Goal: Task Accomplishment & Management: Complete application form

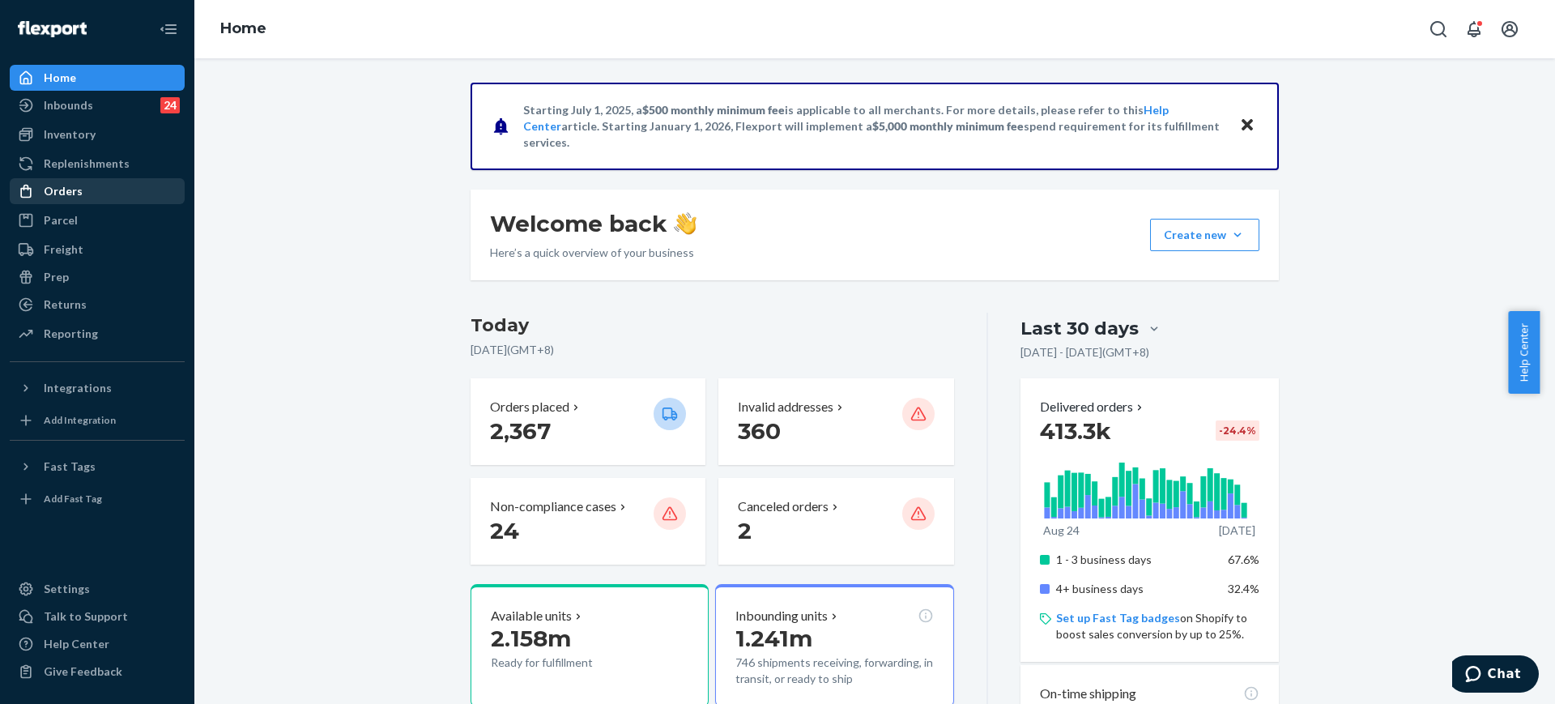
click at [155, 184] on div "Orders" at bounding box center [97, 191] width 172 height 23
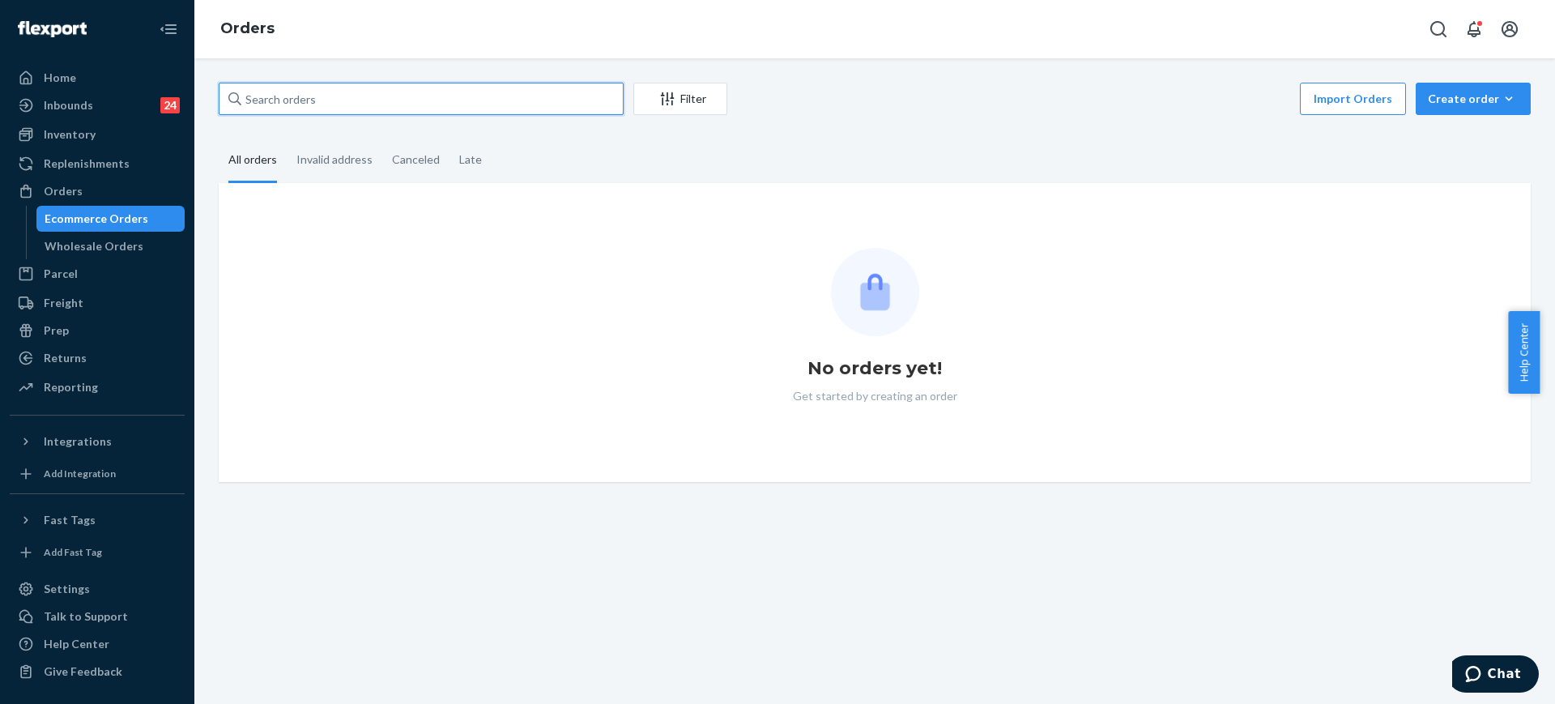
click at [297, 96] on input "text" at bounding box center [421, 99] width 405 height 32
paste input "255011959"
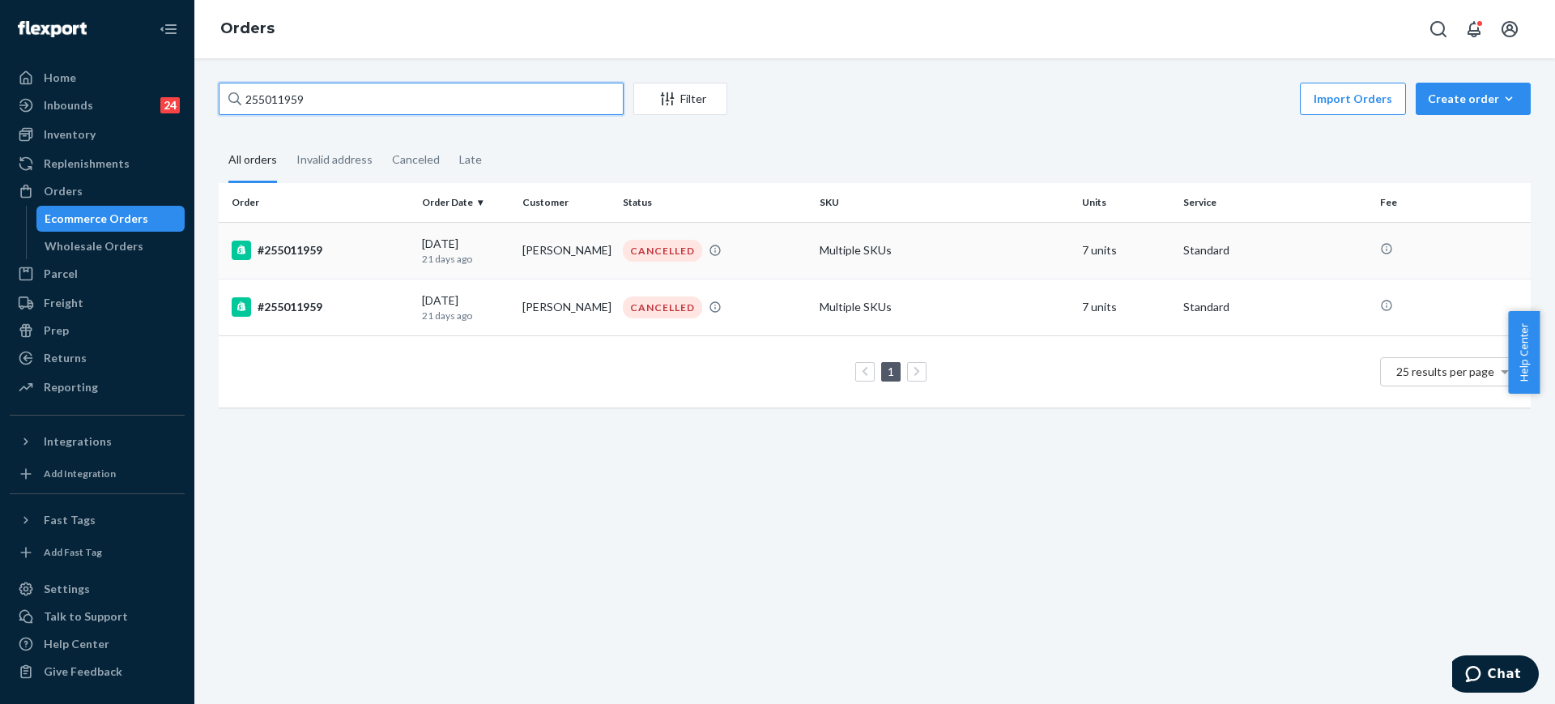
type input "255011959"
click at [748, 241] on div "CANCELLED" at bounding box center [714, 251] width 190 height 22
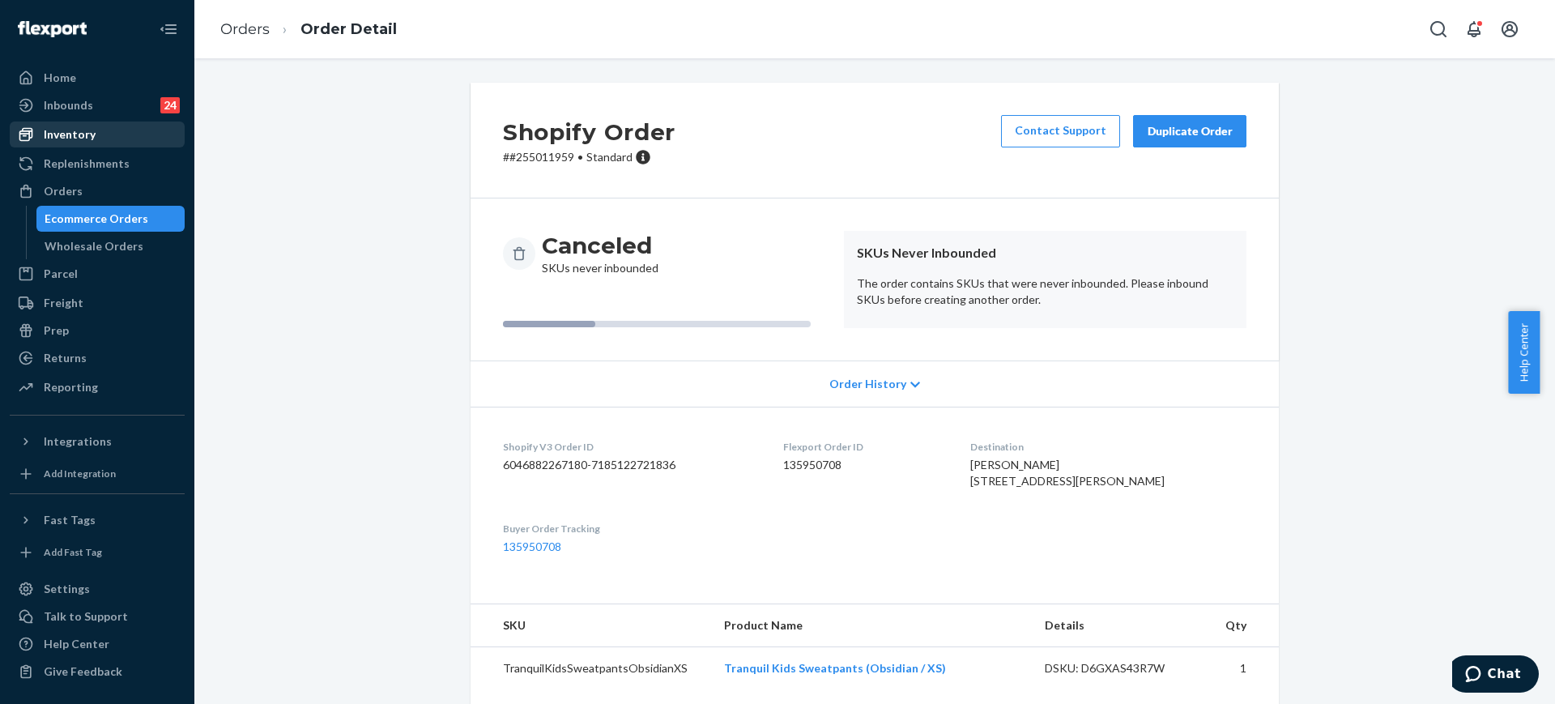
click at [112, 133] on div "Inventory" at bounding box center [97, 134] width 172 height 23
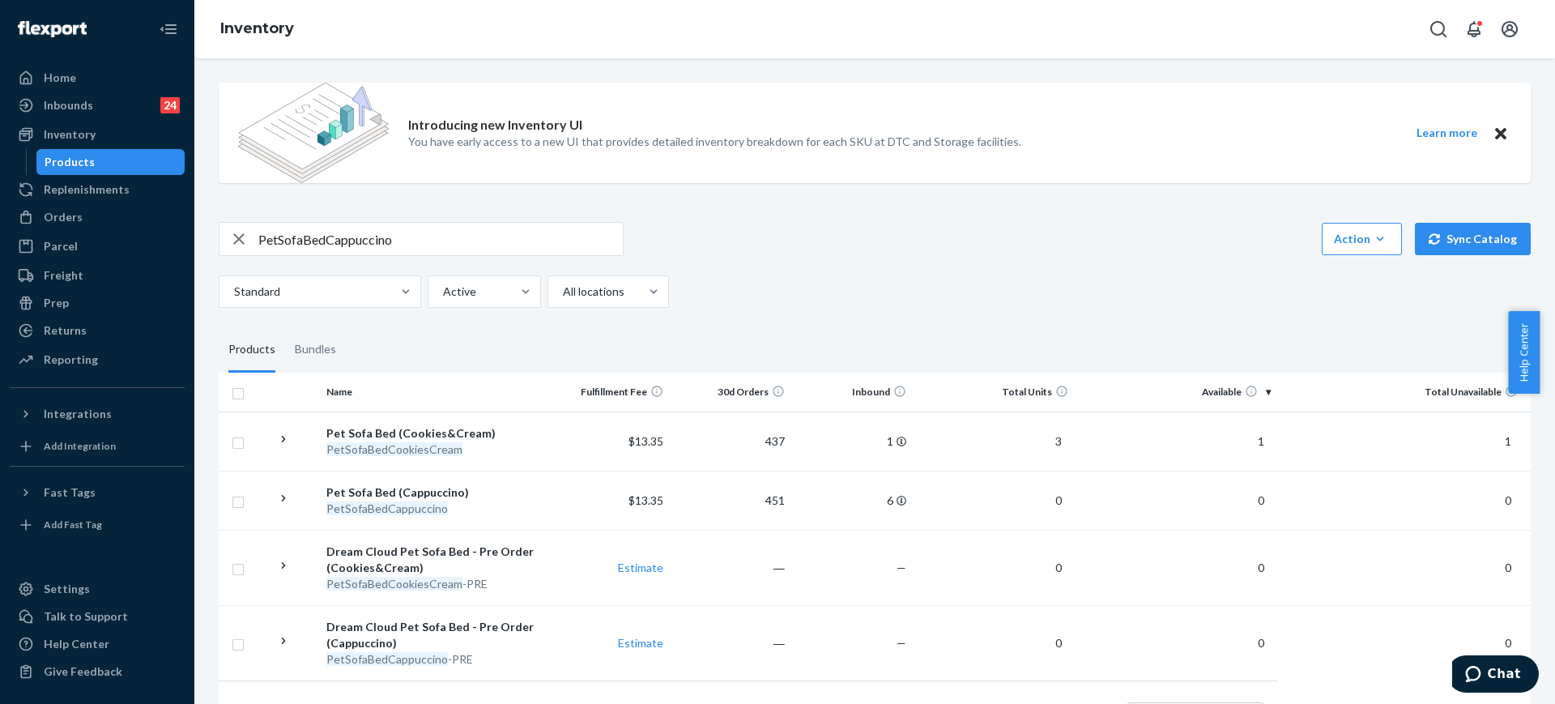
click at [524, 236] on input "PetSofaBedCappuccino" at bounding box center [440, 239] width 364 height 32
click at [522, 236] on input "PetSofaBedCappuccino" at bounding box center [440, 239] width 364 height 32
click at [521, 235] on input "PetSofaBedCappuccino" at bounding box center [440, 239] width 364 height 32
paste input "Tranquil Sweatpants Cement / M"
type input "PetSofaBedCappuccino Tranquil Sweatpants Cement / M"
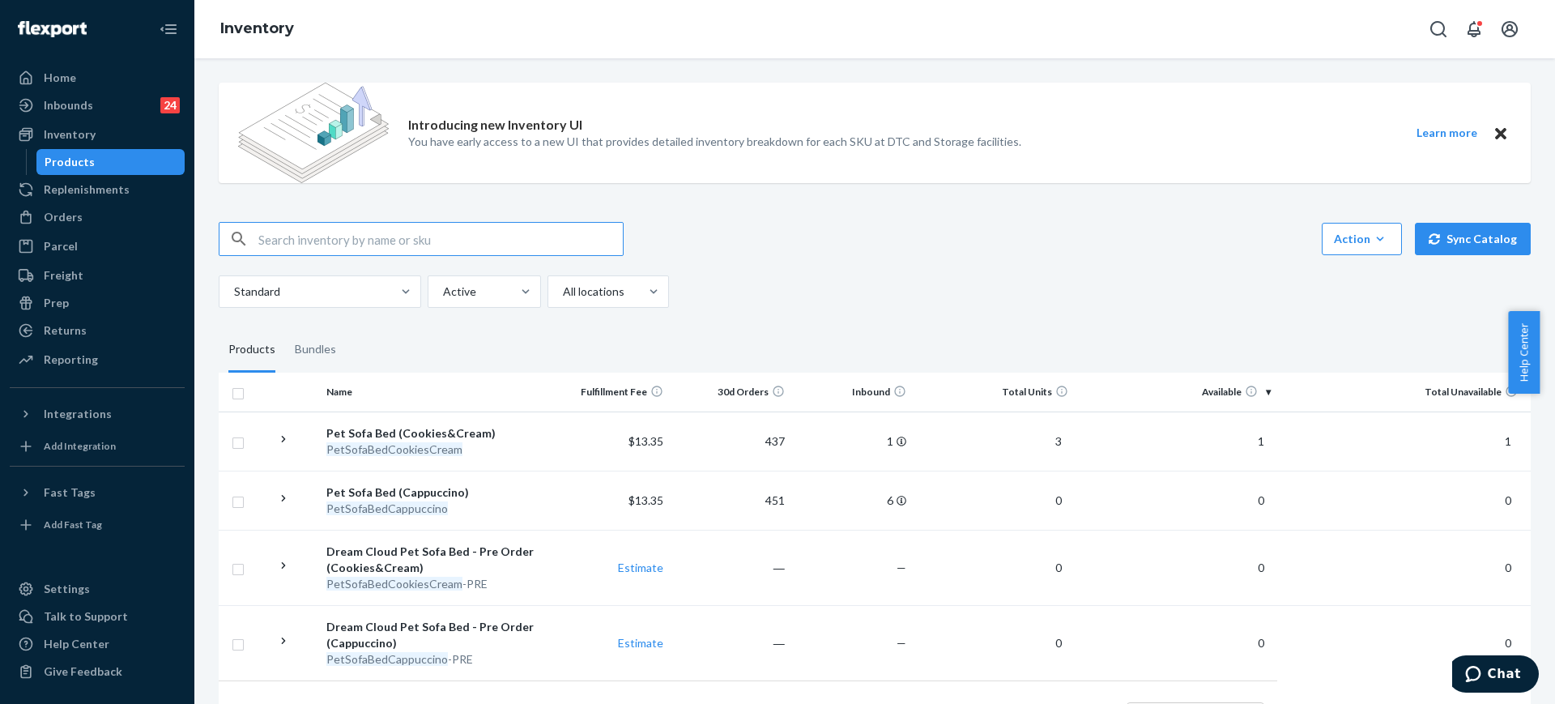
paste input "Tranquil Sweatpants Cement / M"
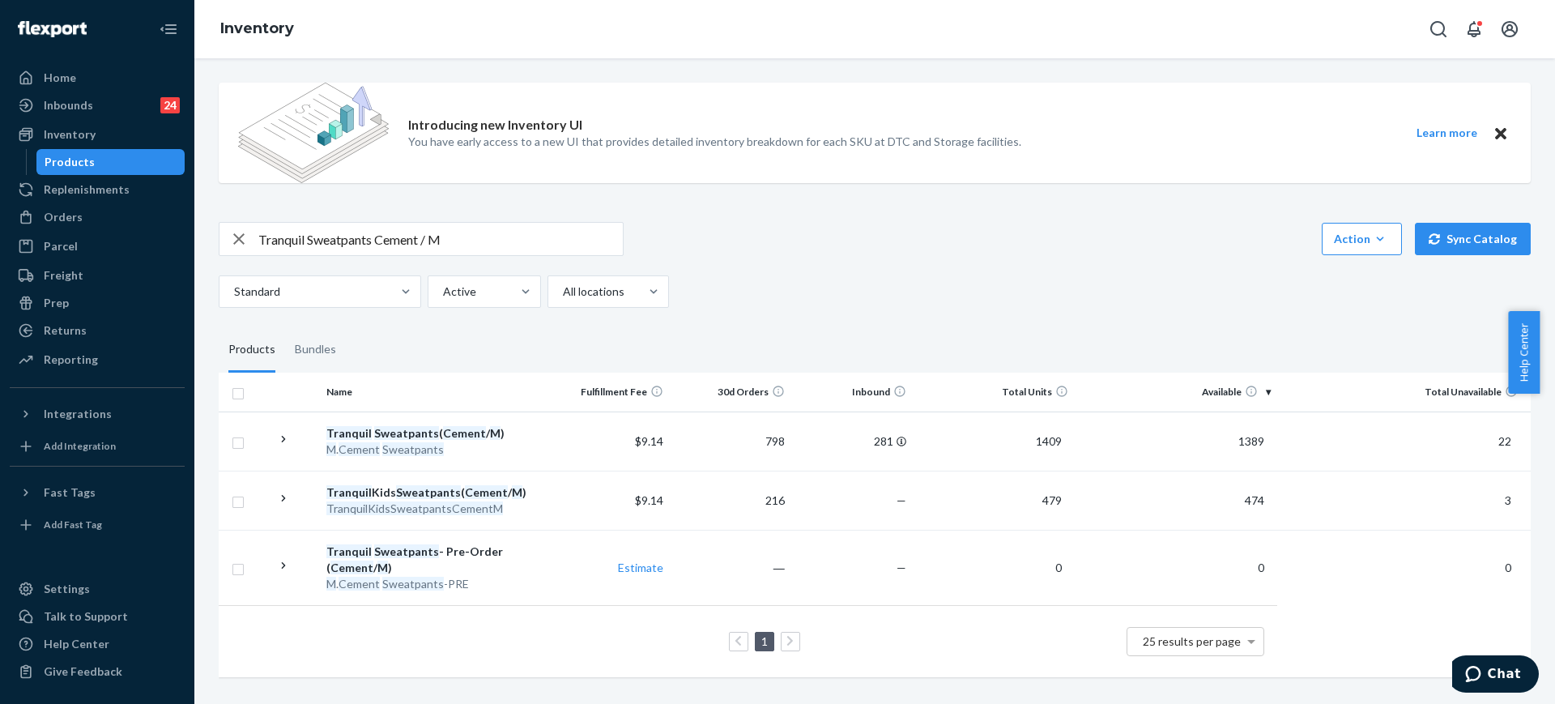
click at [458, 244] on input "Tranquil Sweatpants Cement / M" at bounding box center [440, 239] width 364 height 32
click at [459, 244] on input "Tranquil Sweatpants Cement / M" at bounding box center [440, 239] width 364 height 32
paste input "Tranquil Hoodie"
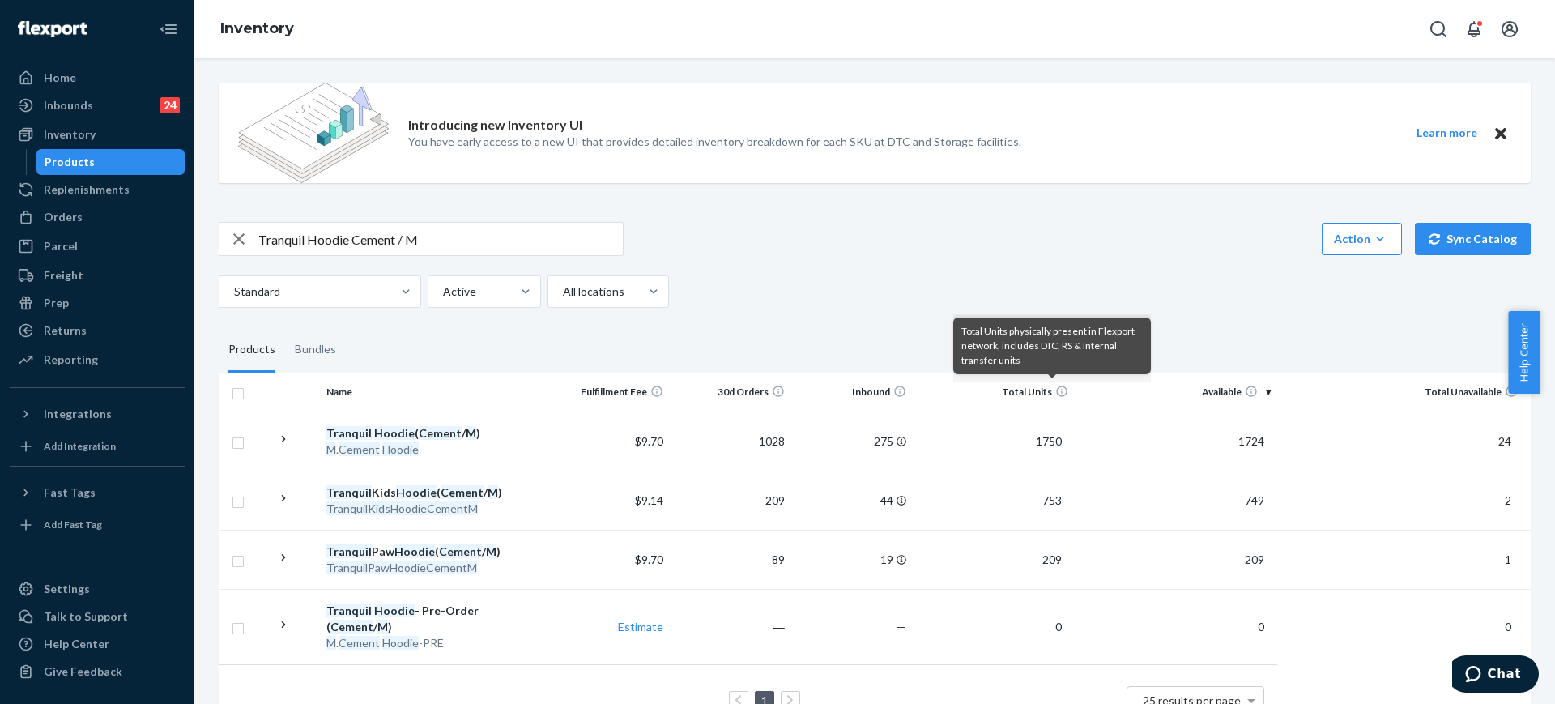
click at [507, 226] on input "Tranquil Hoodie Cement / M" at bounding box center [440, 239] width 364 height 32
click at [508, 226] on input "Tranquil Hoodie Cement / M" at bounding box center [440, 239] width 364 height 32
paste input "Tranquil Kids Sweatpants Obsidian / XS"
click at [509, 226] on input "Tranquil Hoodie Cement / M" at bounding box center [440, 239] width 364 height 32
type input "Tranquil Kids Sweatpants Obsidian / XS"
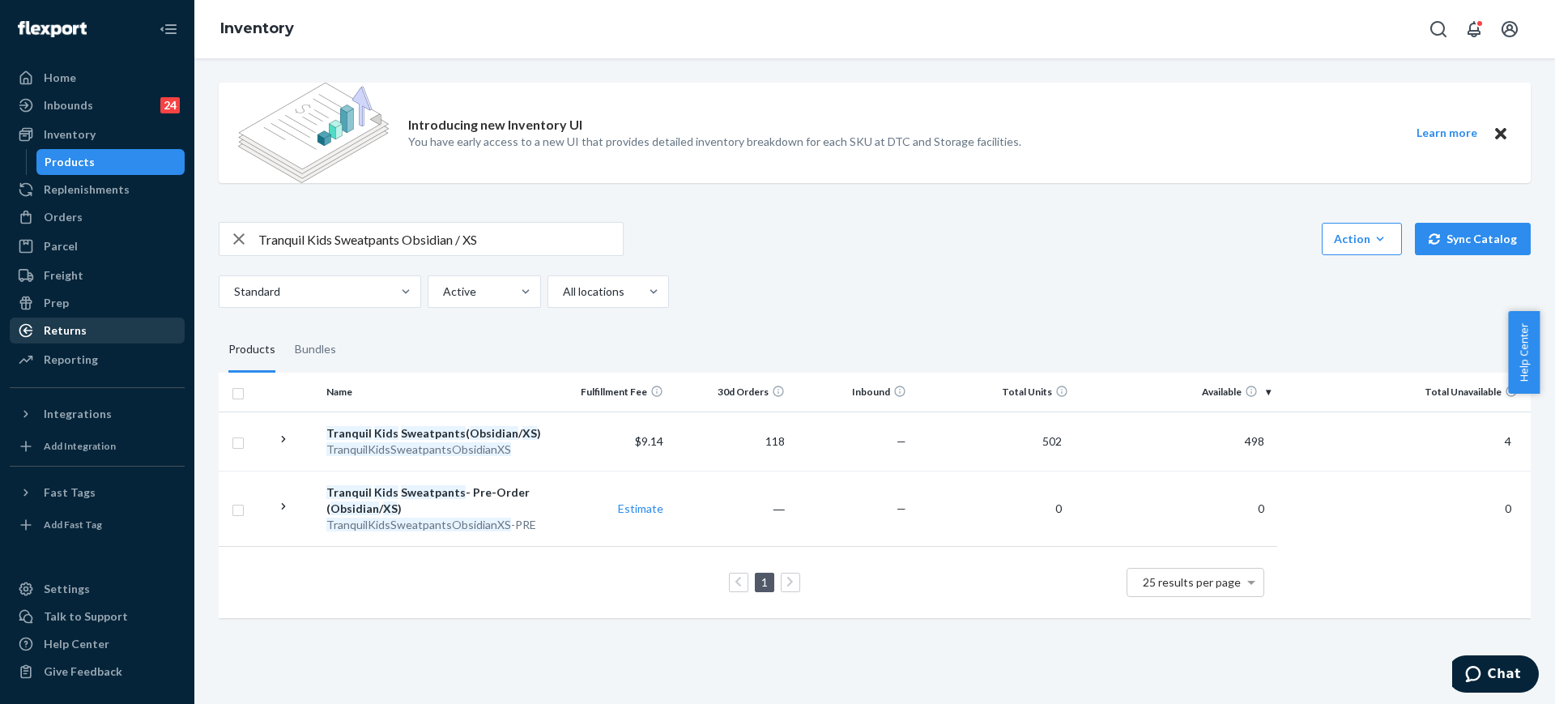
drag, startPoint x: 104, startPoint y: 329, endPoint x: 138, endPoint y: 282, distance: 58.0
click at [104, 329] on div "Returns" at bounding box center [97, 330] width 172 height 23
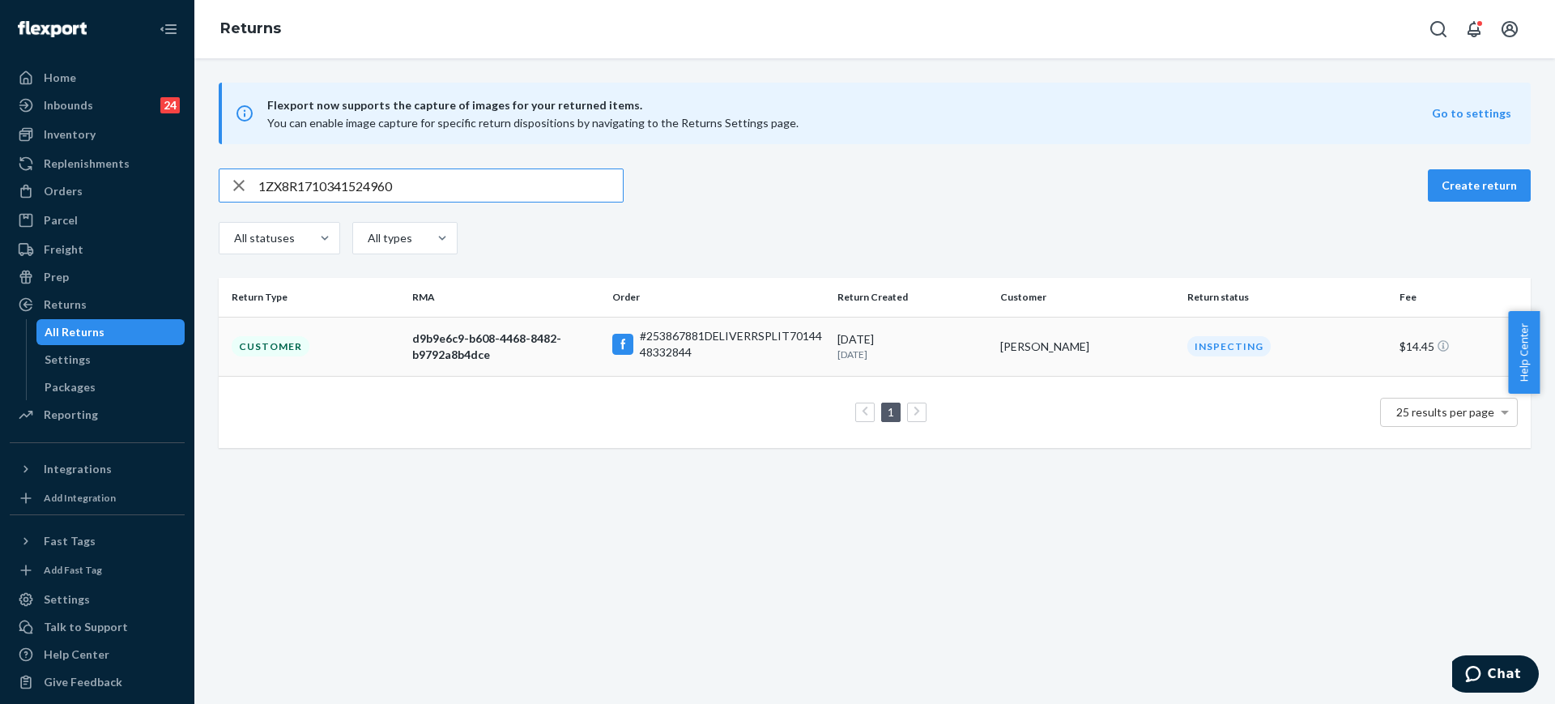
type input "1ZX8R1710341524960"
click at [994, 360] on td "Phyllis Winters" at bounding box center [1087, 346] width 187 height 59
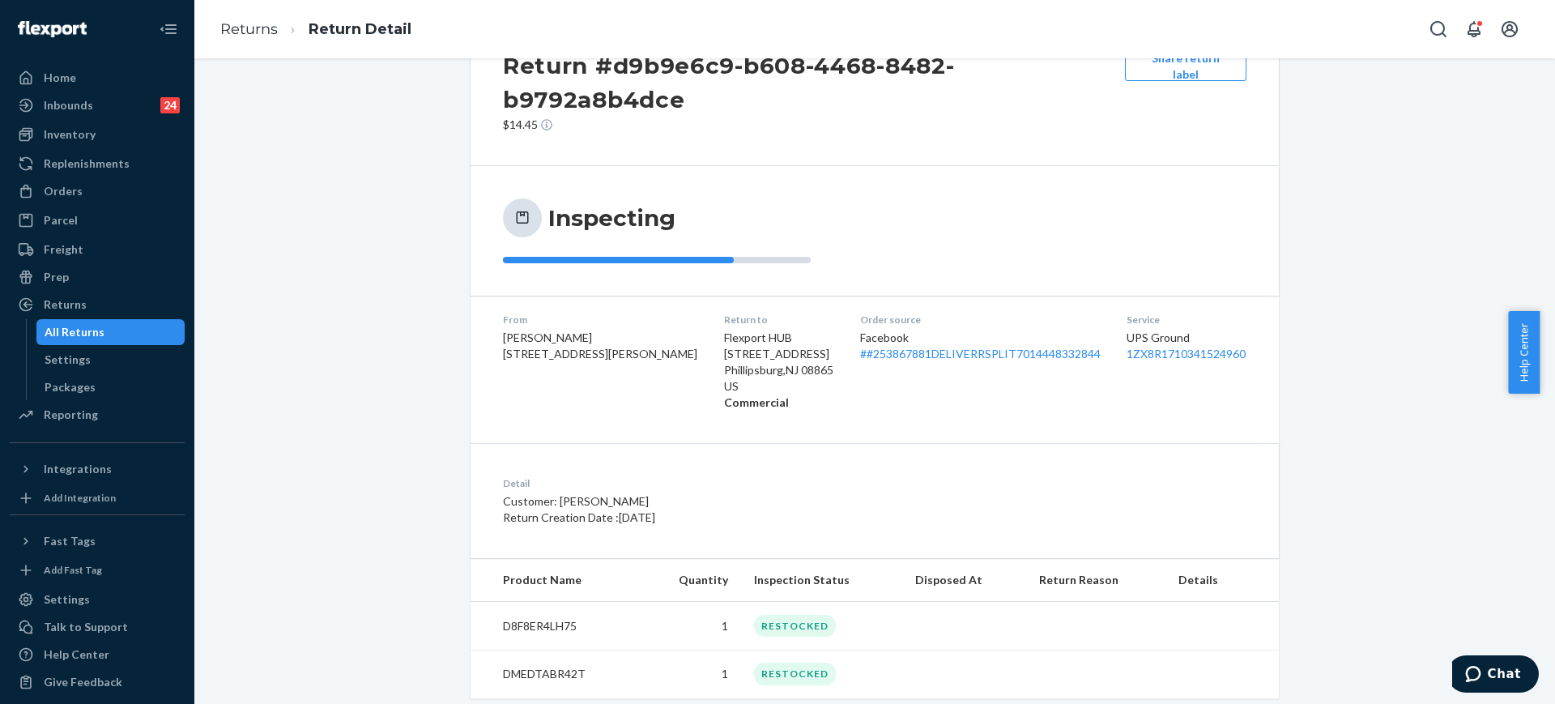
scroll to position [101, 0]
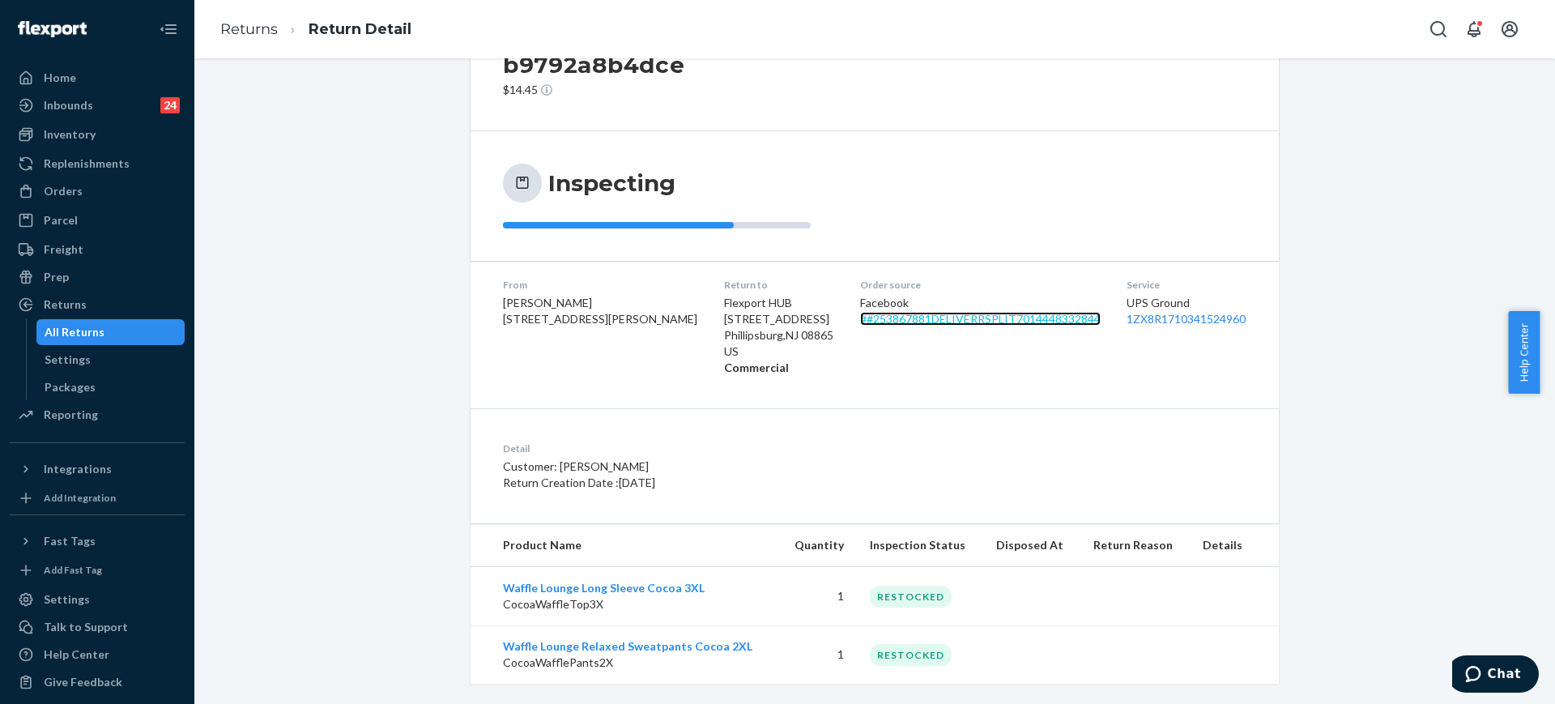
click at [969, 316] on link "# #253867881DELIVERRSPLIT7014448332844" at bounding box center [980, 319] width 241 height 14
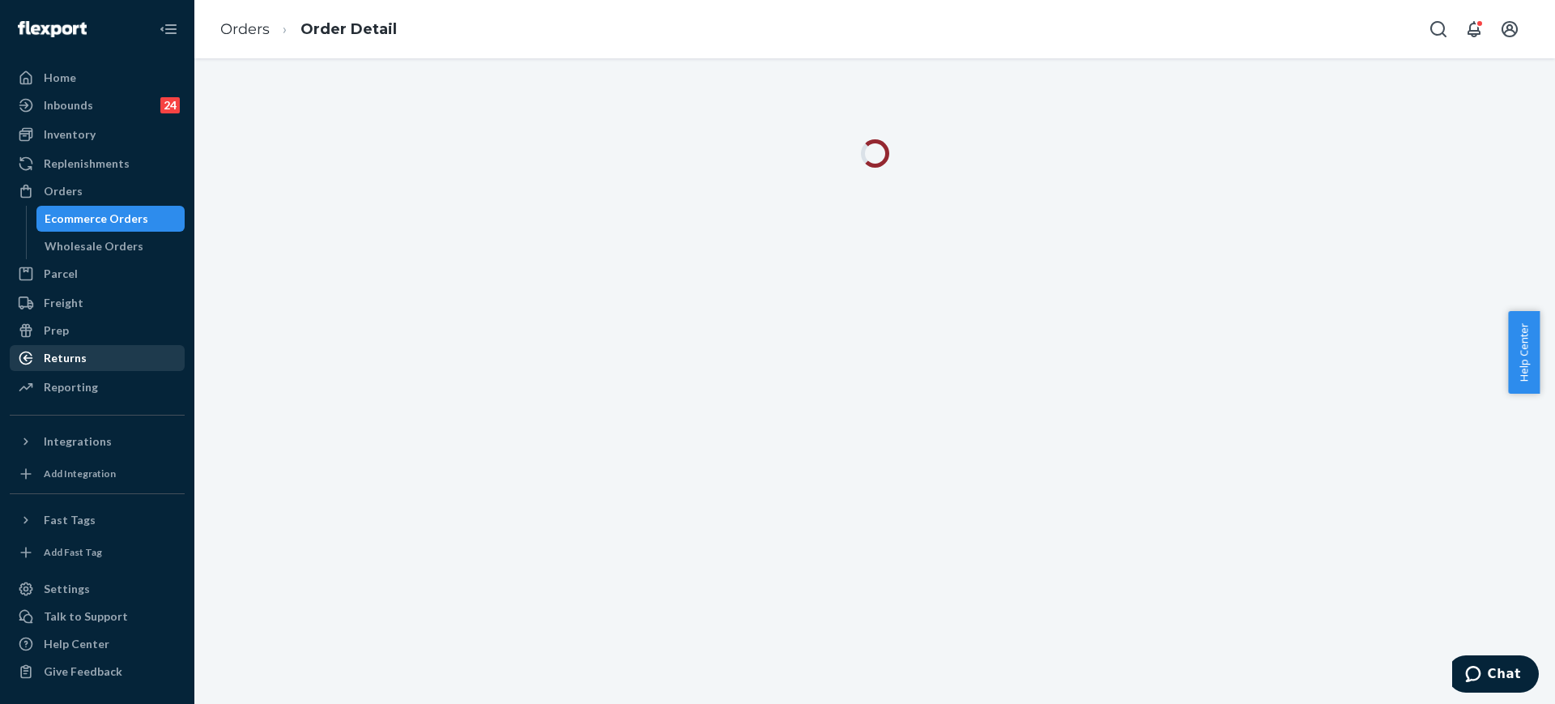
click at [67, 347] on div "Returns" at bounding box center [97, 358] width 172 height 23
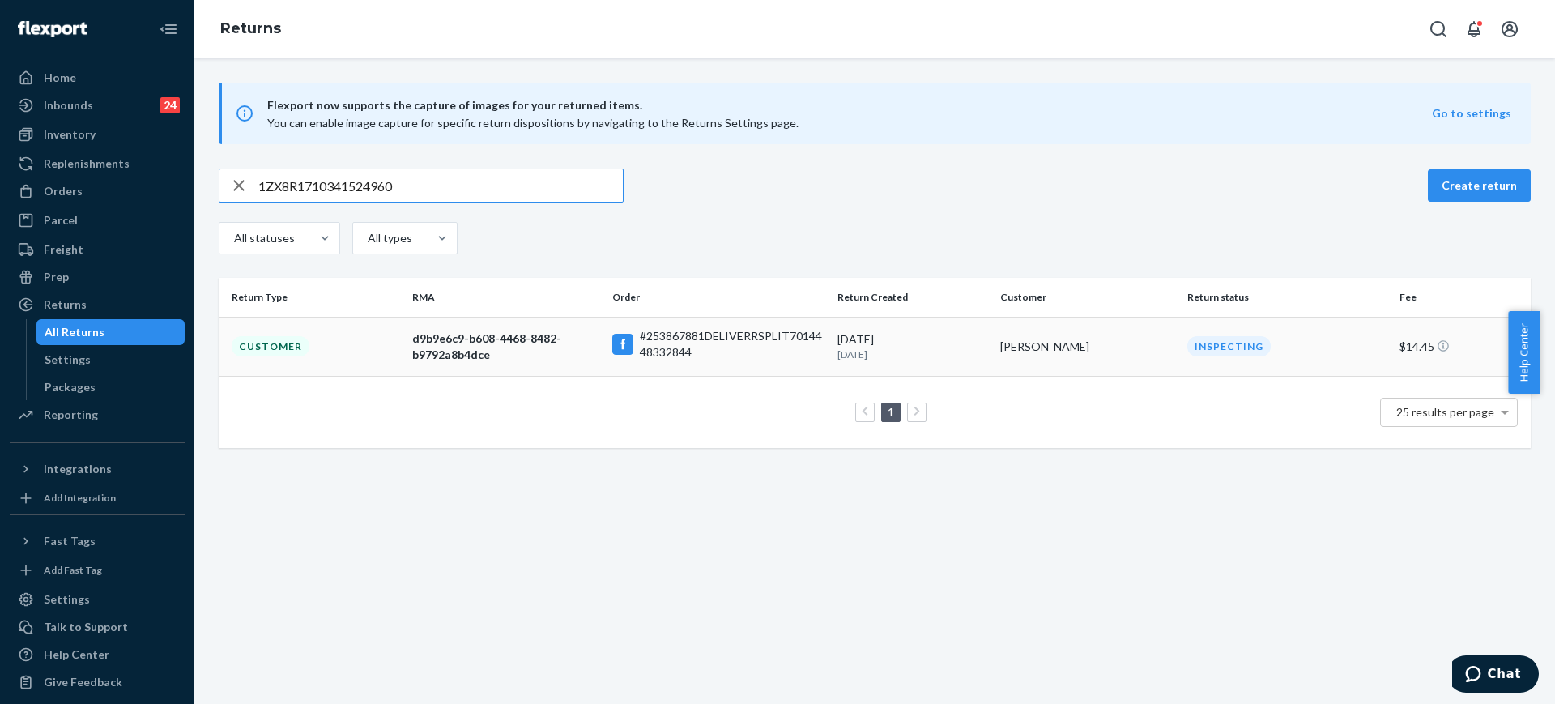
click at [994, 333] on td "Phyllis Winters" at bounding box center [1087, 346] width 187 height 59
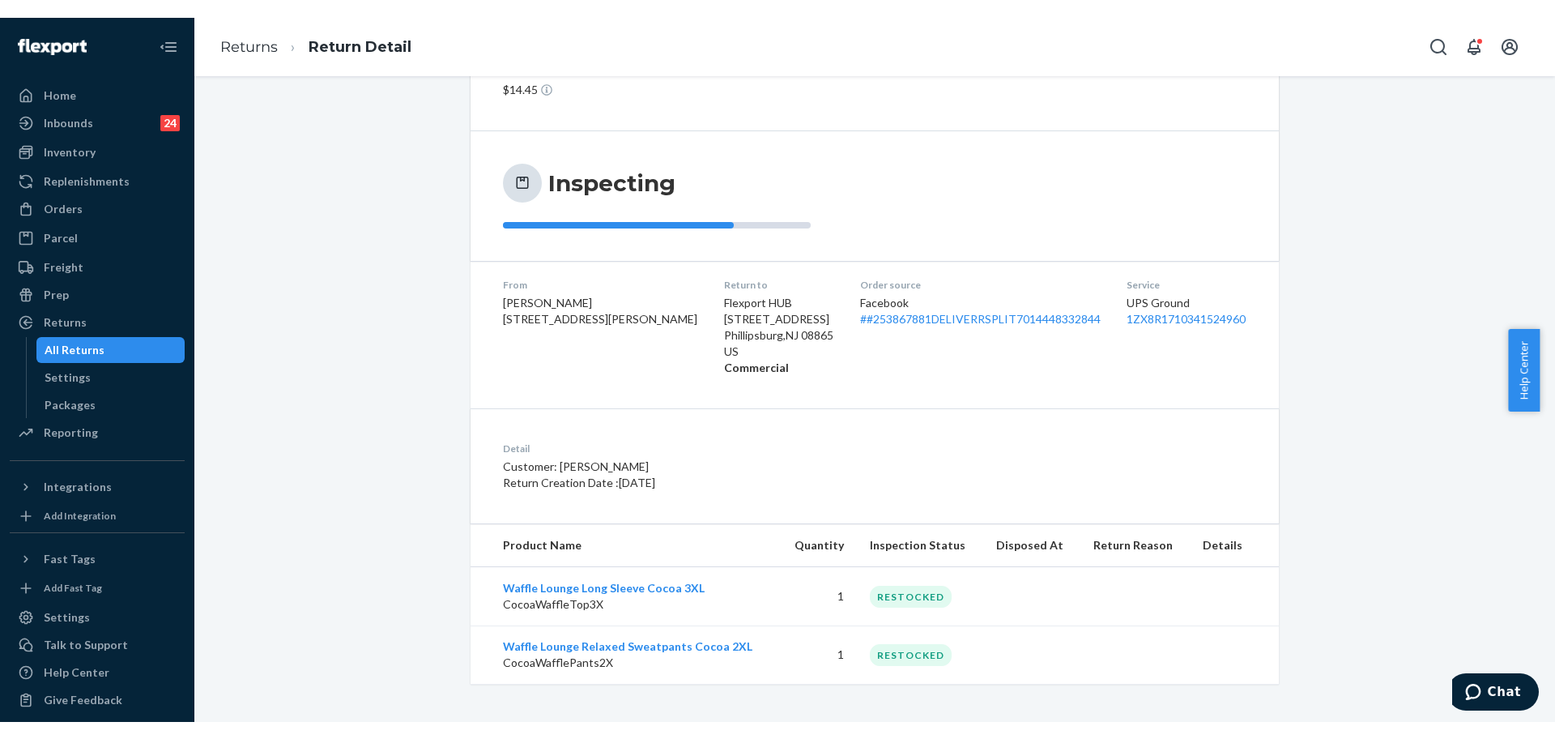
scroll to position [121, 0]
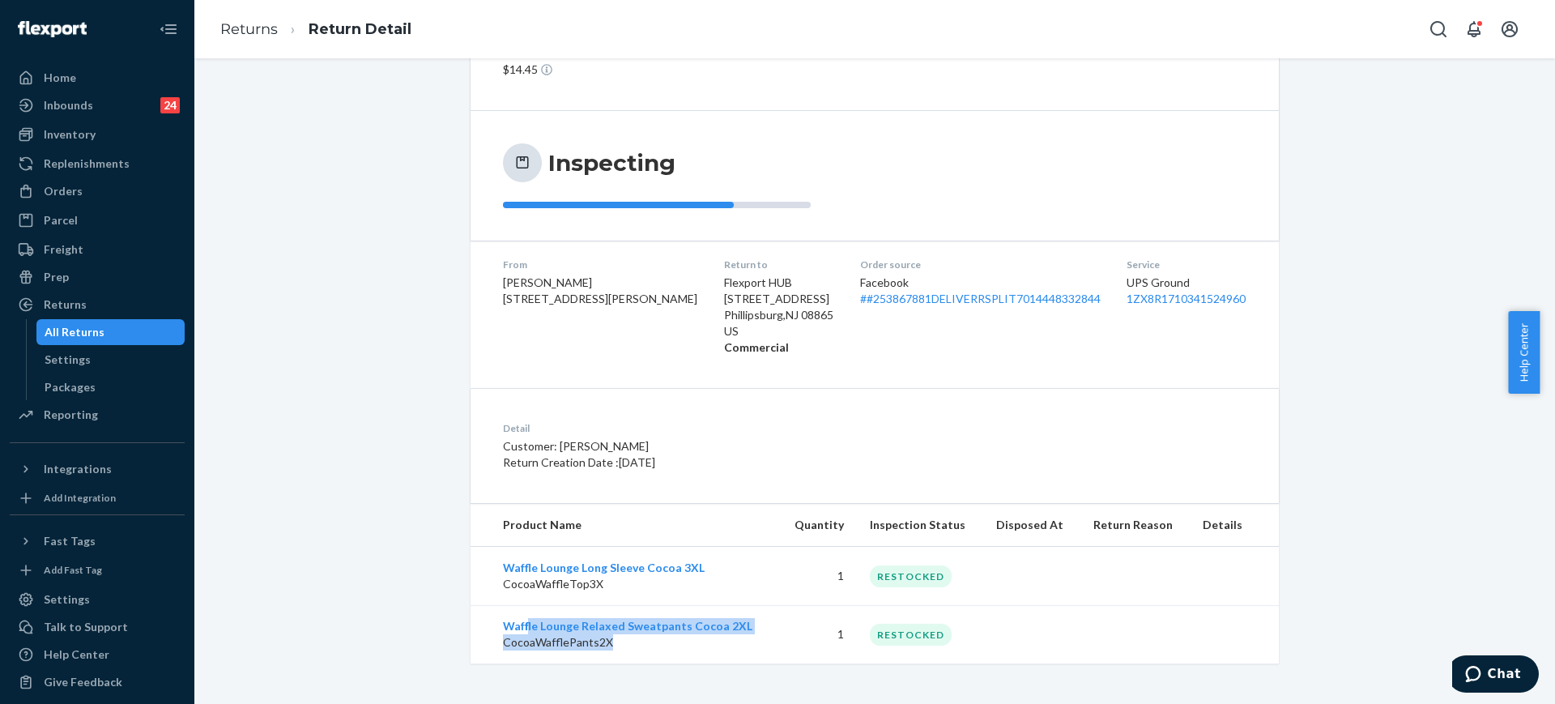
drag, startPoint x: 590, startPoint y: 637, endPoint x: 506, endPoint y: 602, distance: 90.4
click at [517, 621] on td "Waffle Lounge Relaxed Sweatpants Cocoa 2XL CocoaWafflePants2X" at bounding box center [624, 634] width 308 height 58
click at [490, 619] on td "Waffle Lounge Relaxed Sweatpants Cocoa 2XL CocoaWafflePants2X" at bounding box center [624, 634] width 308 height 58
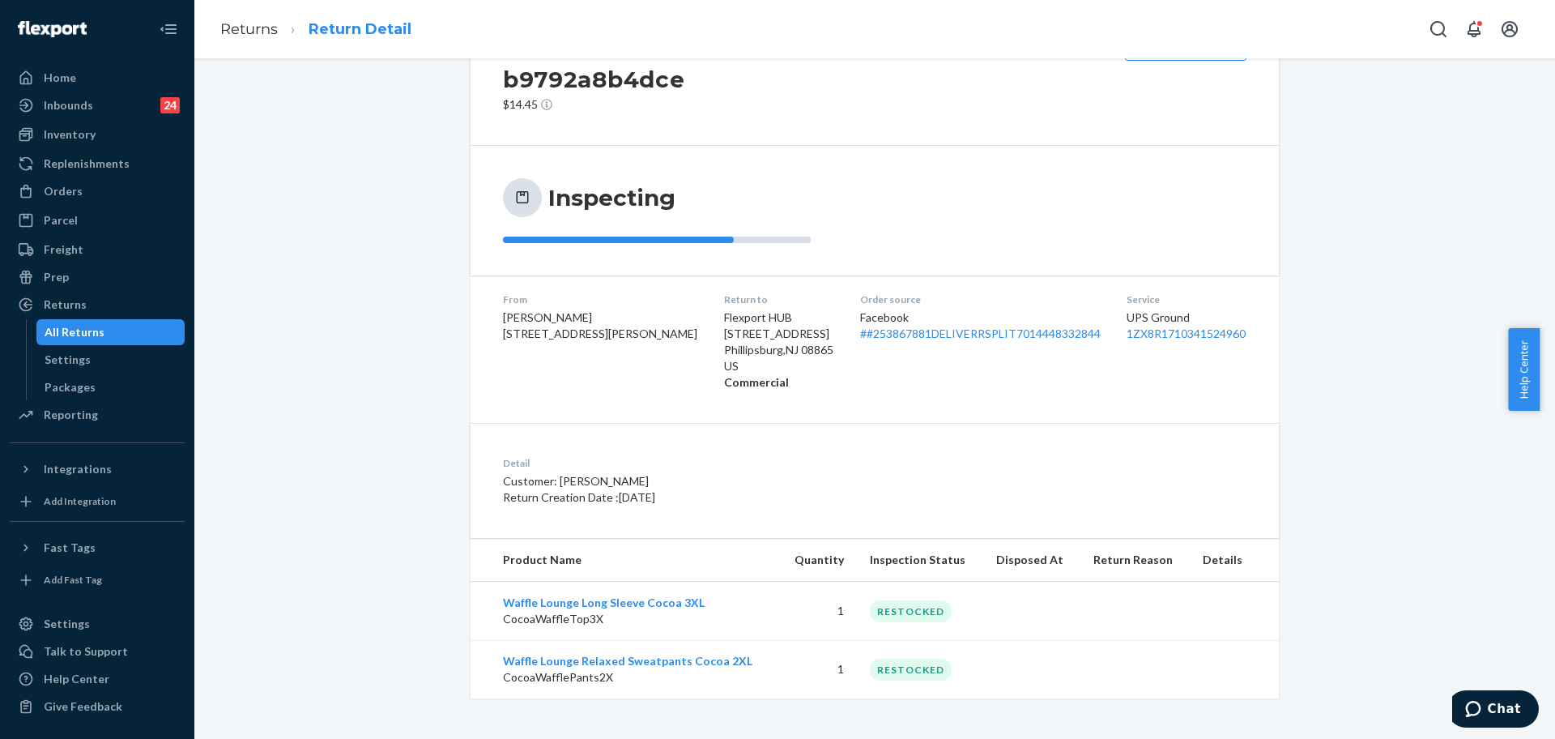
scroll to position [87, 0]
click at [105, 188] on div "Orders" at bounding box center [97, 191] width 172 height 23
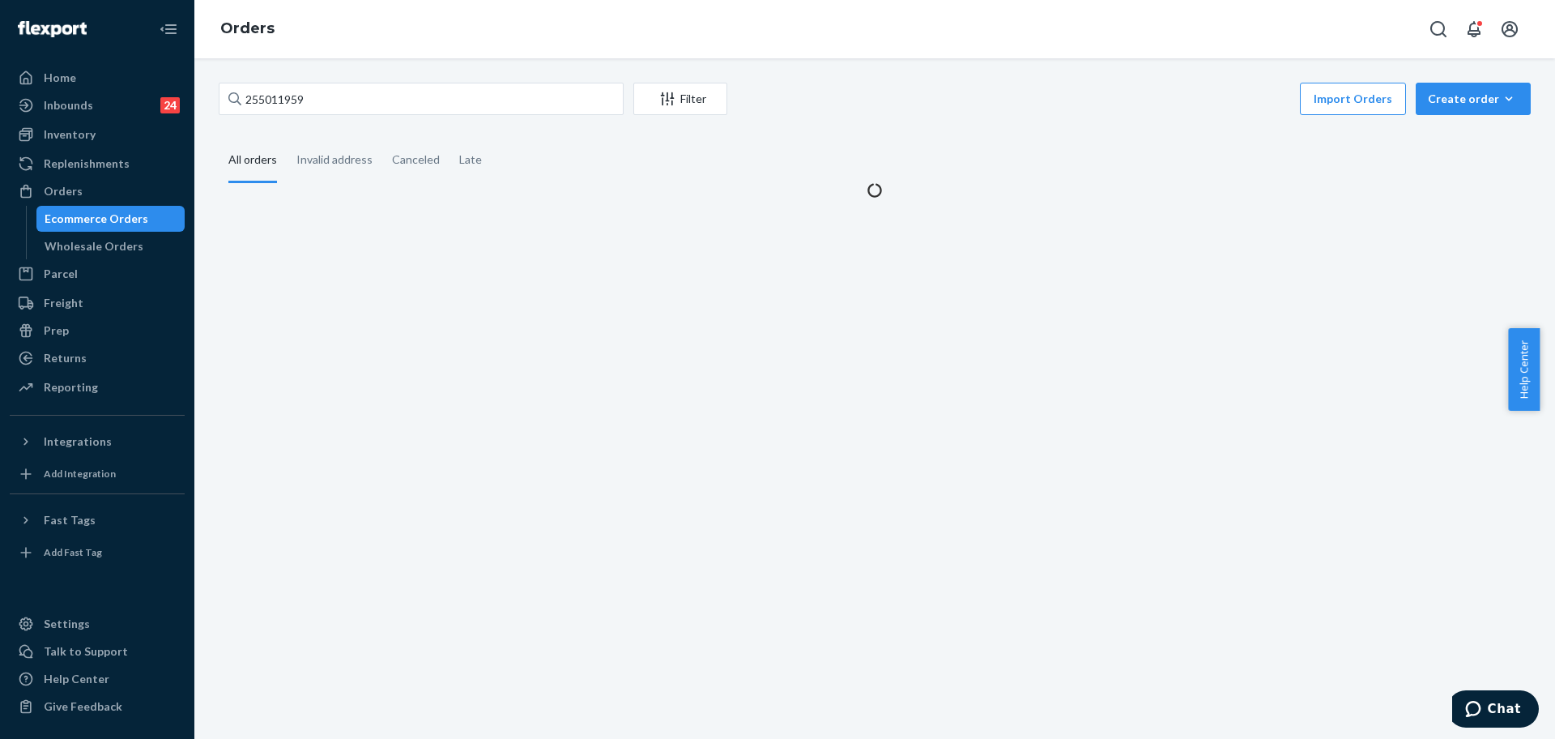
click at [430, 80] on div "255011959 Filter Import Orders Create order Ecommerce order Removal order All o…" at bounding box center [874, 398] width 1360 height 680
click at [432, 80] on div "255011959 Filter Import Orders Create order Ecommerce order Removal order All o…" at bounding box center [874, 398] width 1360 height 680
click at [432, 84] on input "255011959" at bounding box center [421, 99] width 405 height 32
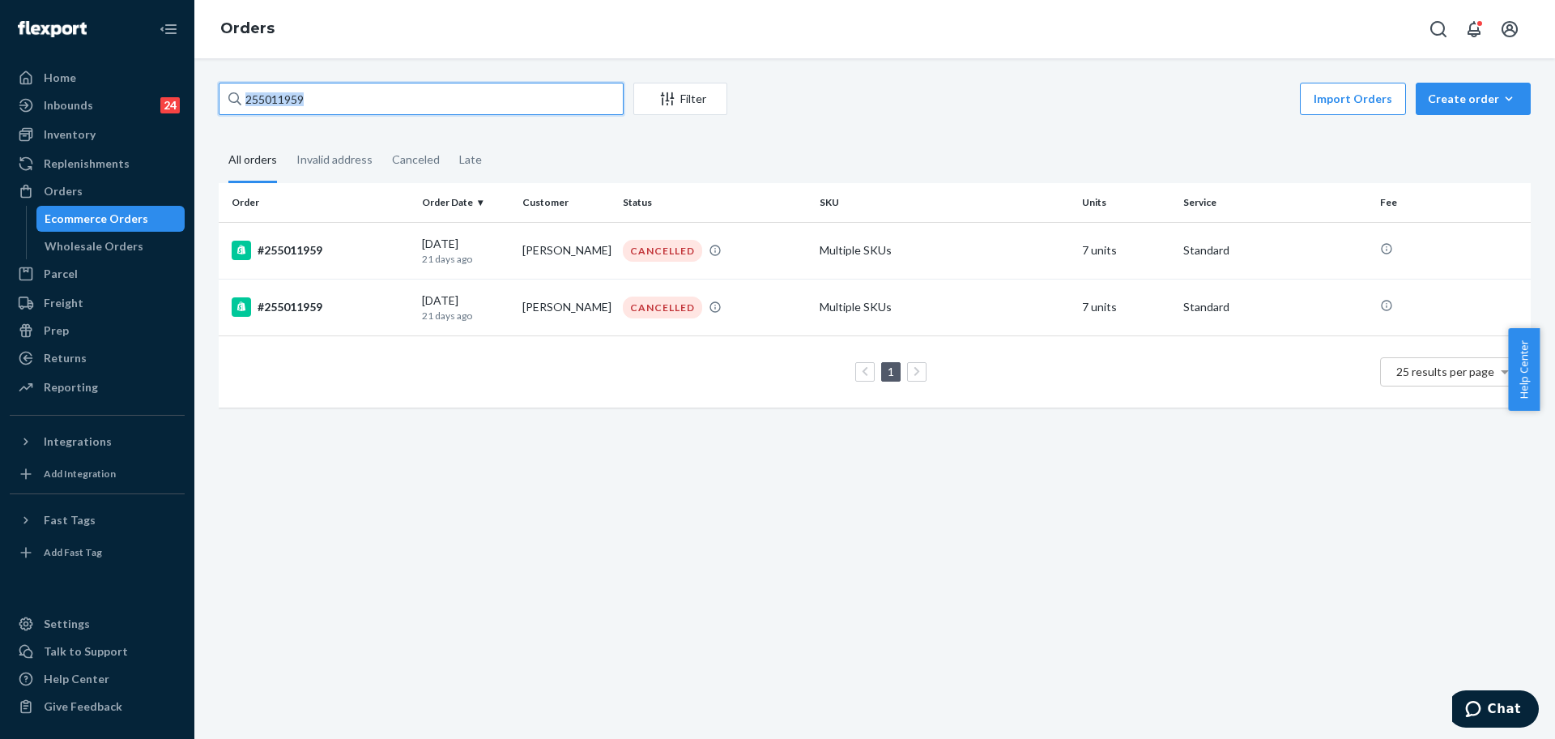
click at [434, 92] on input "255011959" at bounding box center [421, 99] width 405 height 32
click at [434, 93] on input "255011959" at bounding box center [421, 99] width 405 height 32
paste input "#255068582"
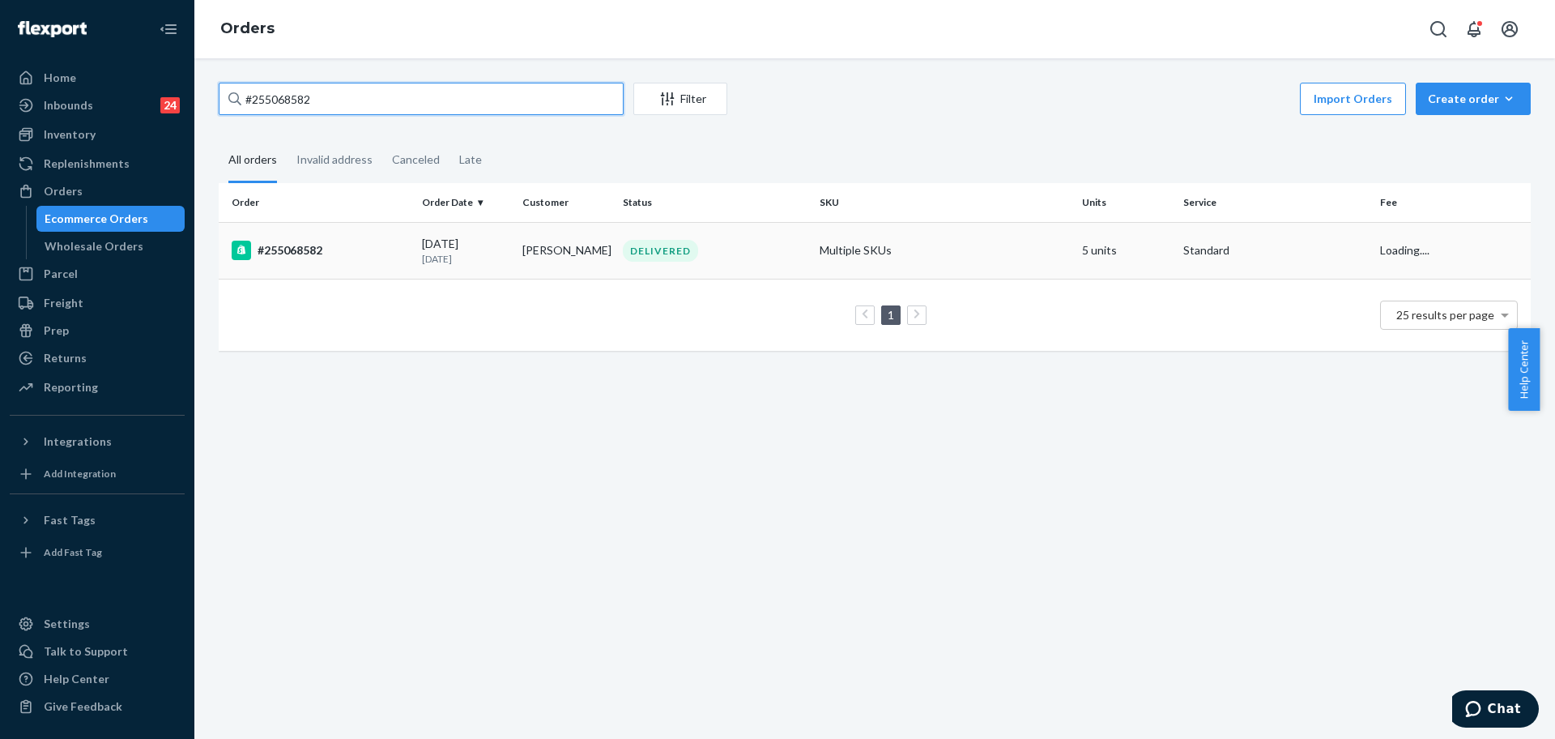
type input "#255068582"
click at [948, 259] on td "Multiple SKUs" at bounding box center [944, 250] width 262 height 57
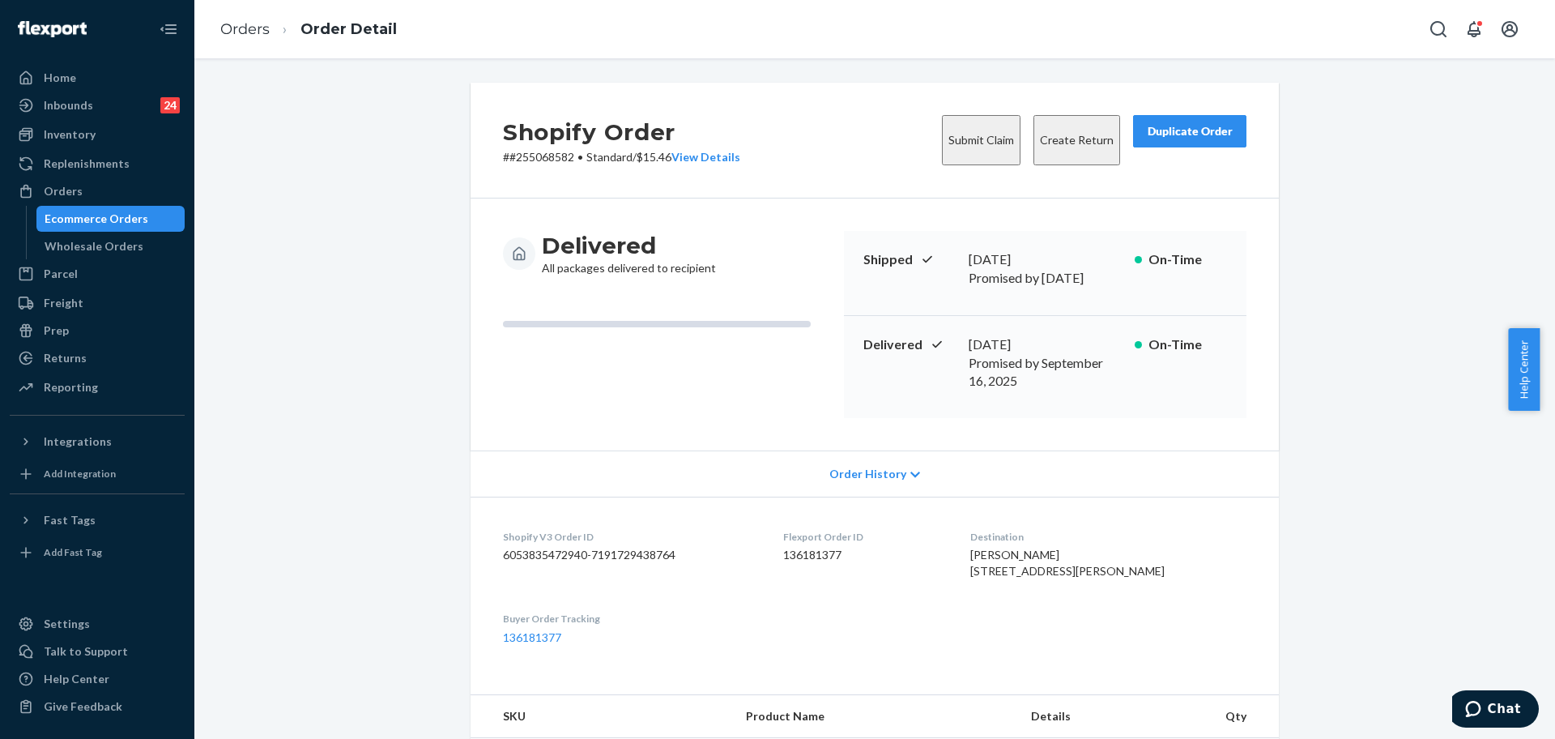
click at [953, 124] on button "Submit Claim" at bounding box center [981, 140] width 79 height 50
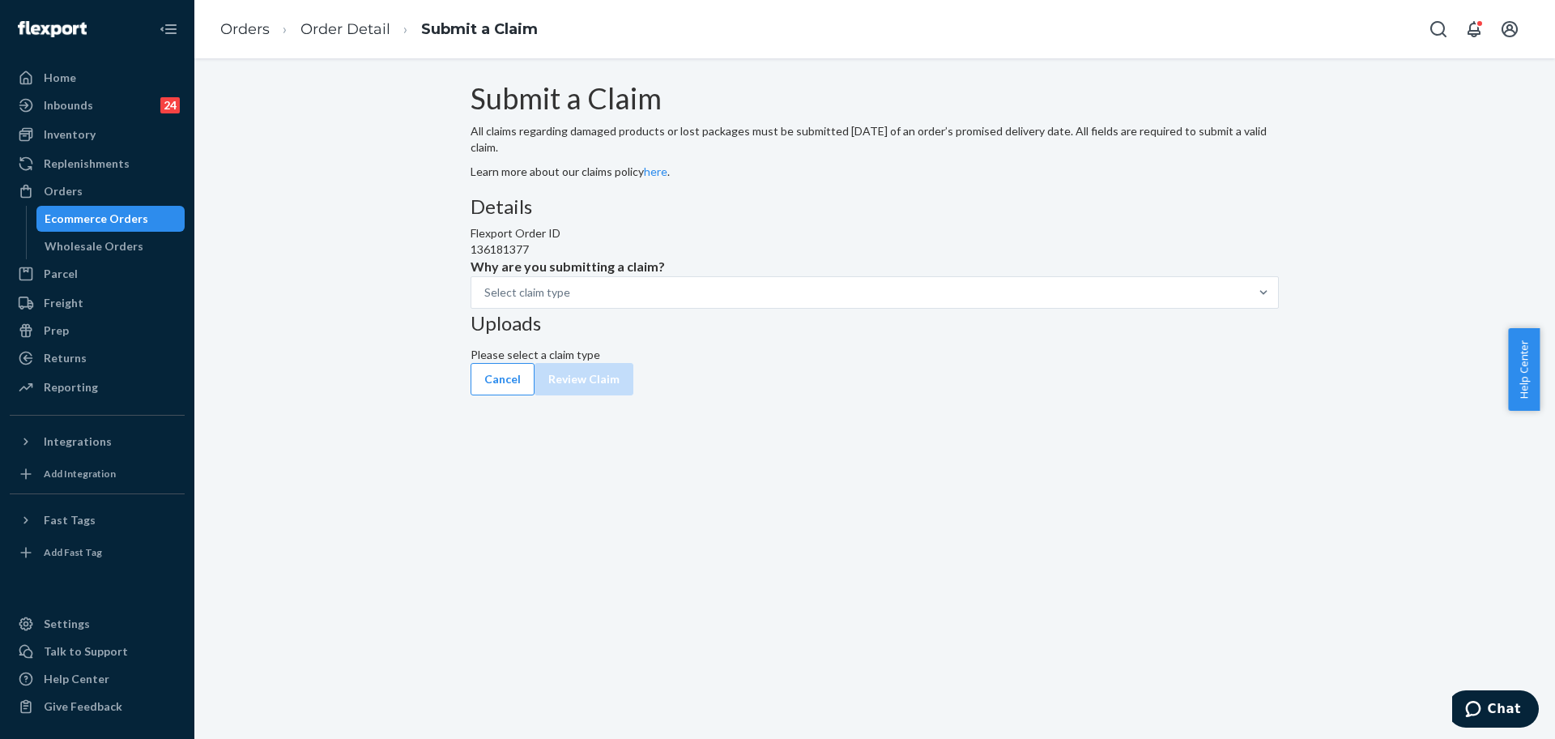
click at [700, 276] on span "Why are you submitting a claim?" at bounding box center [874, 267] width 808 height 19
click at [486, 300] on input "Why are you submitting a claim? Select claim type" at bounding box center [485, 292] width 2 height 16
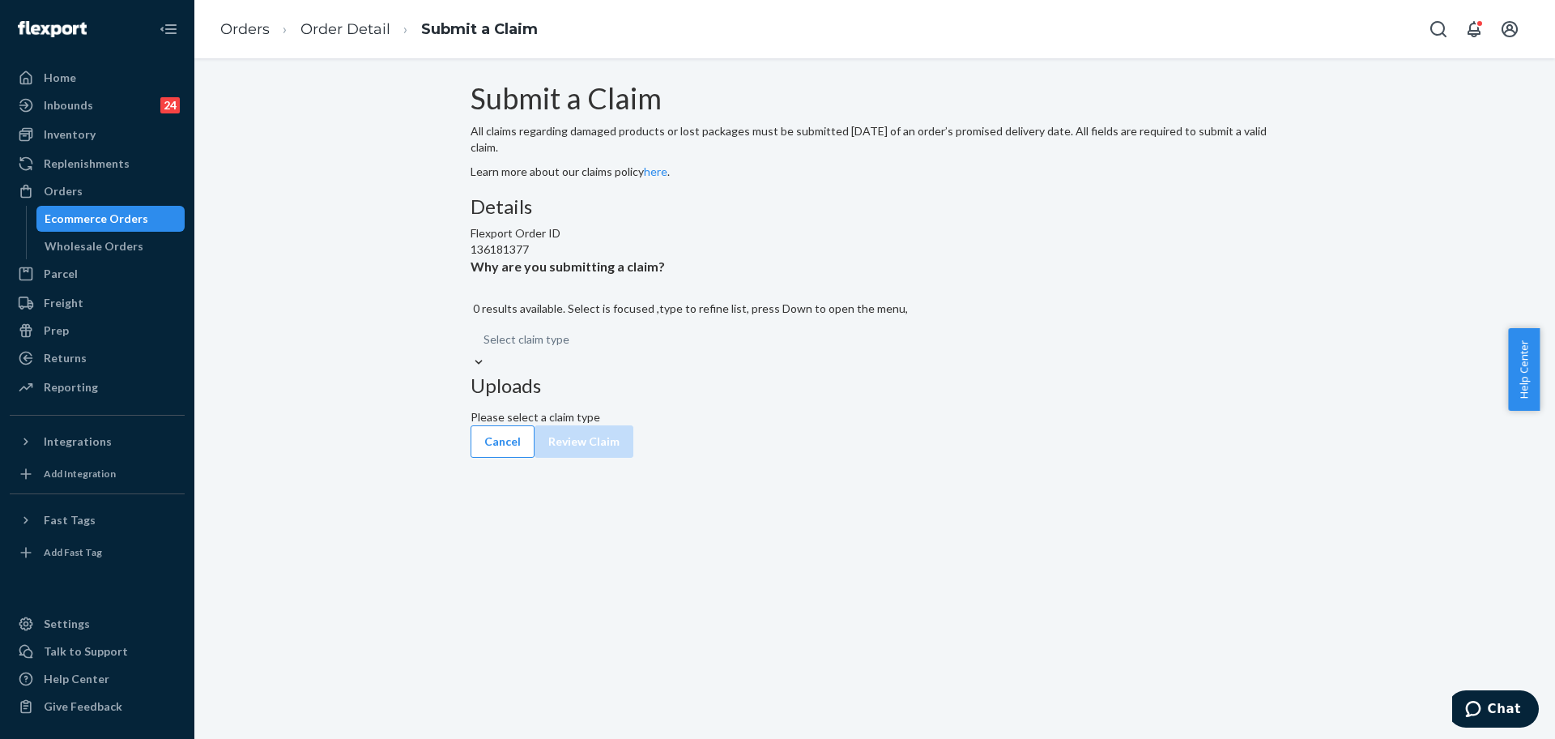
click at [722, 354] on div "Select claim type" at bounding box center [874, 339] width 808 height 29
click at [485, 347] on input "Why are you submitting a claim? 0 results available. Select is focused ,type to…" at bounding box center [484, 339] width 2 height 16
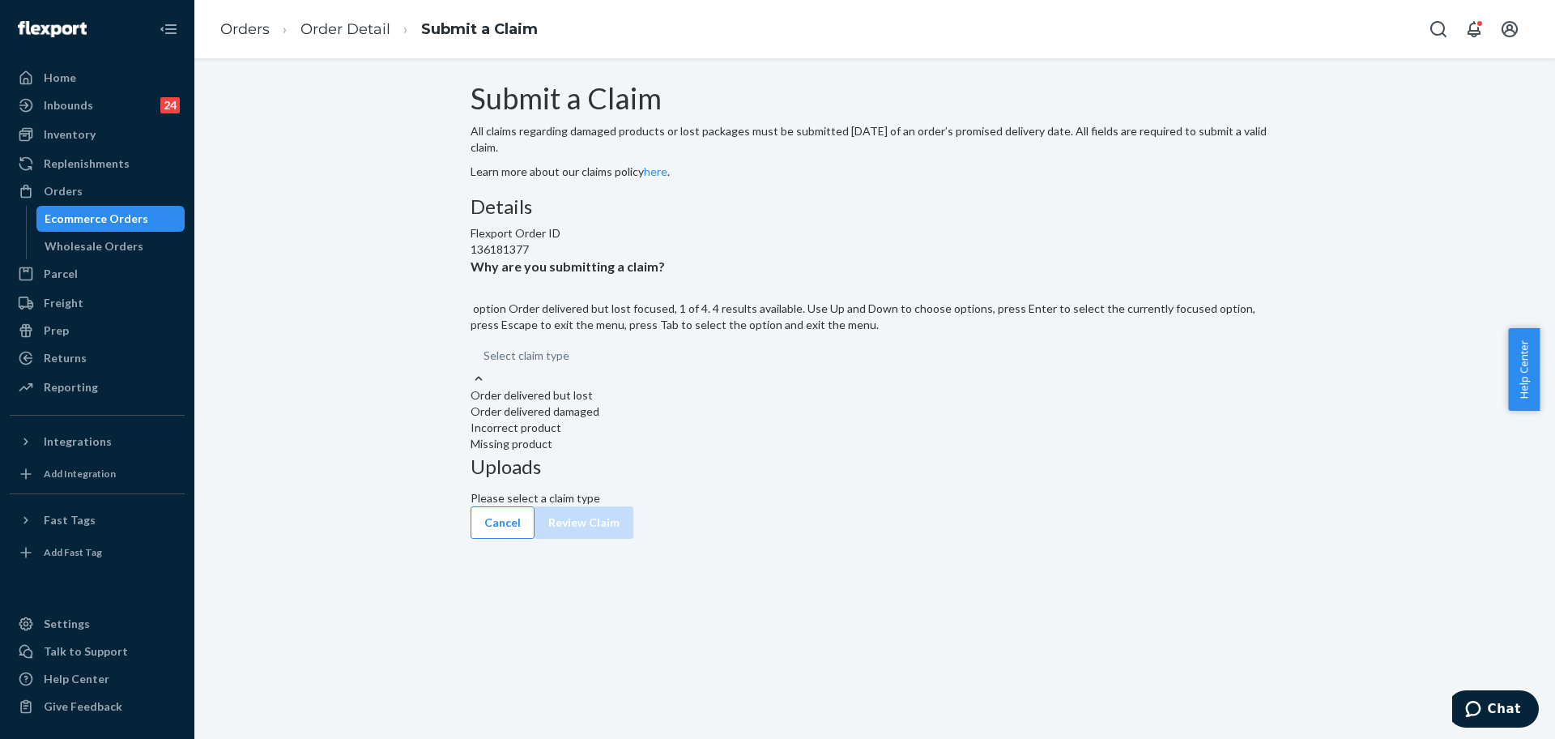
click at [744, 403] on div "Order delivered but lost" at bounding box center [874, 395] width 808 height 16
click at [485, 364] on input "Why are you submitting a claim? option Order delivered but lost focused, 1 of 4…" at bounding box center [484, 355] width 2 height 16
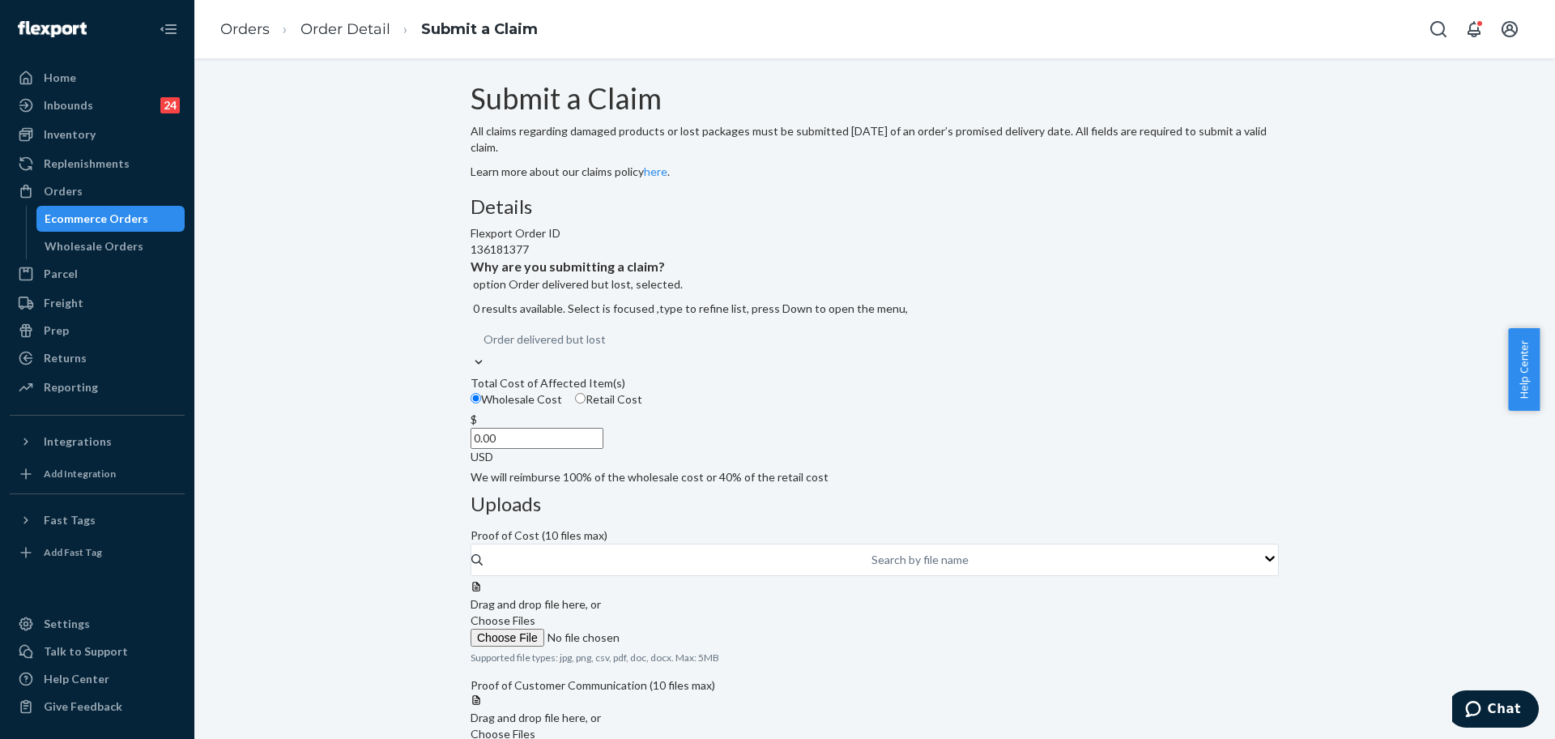
click at [603, 449] on input "0.00" at bounding box center [536, 438] width 133 height 21
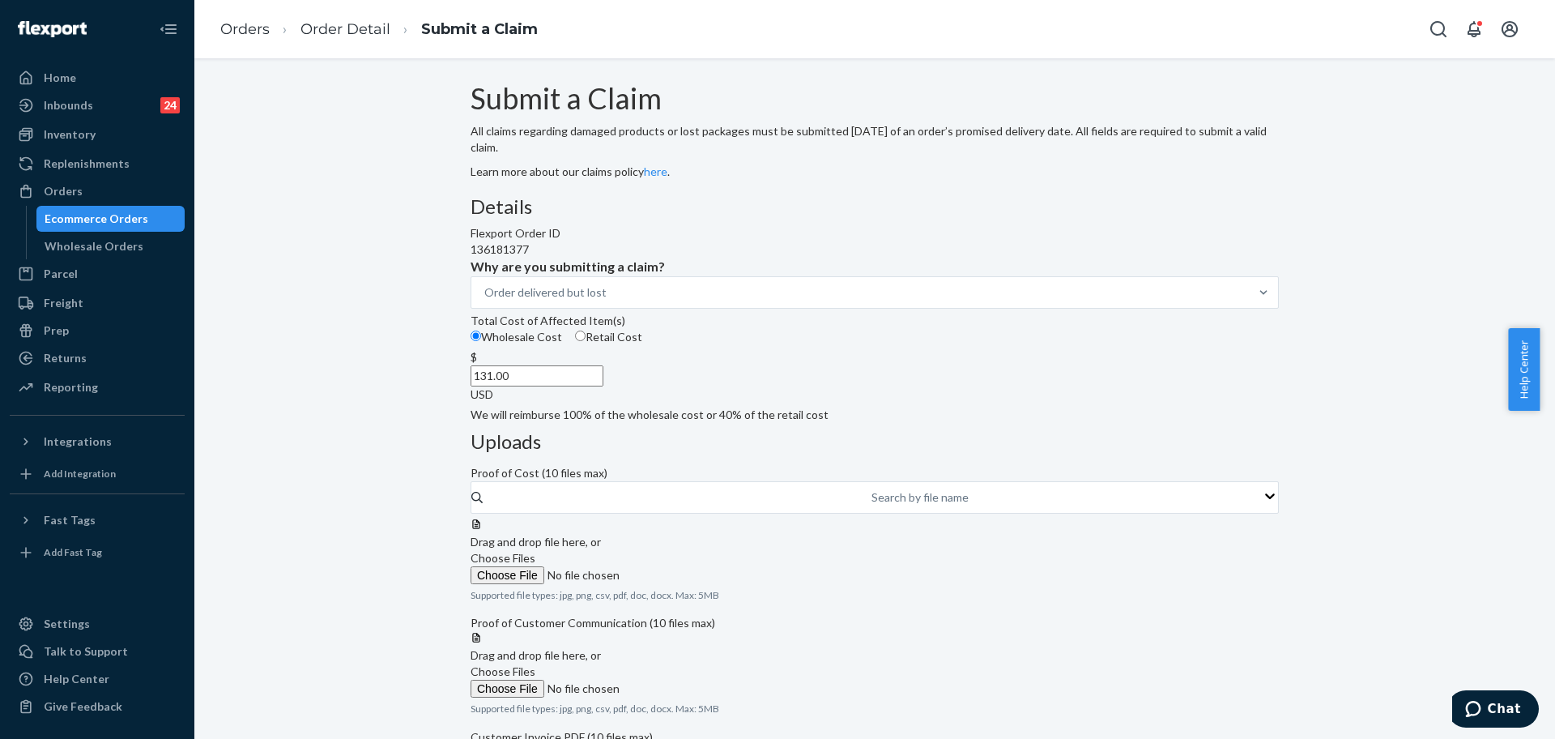
type input "131.00"
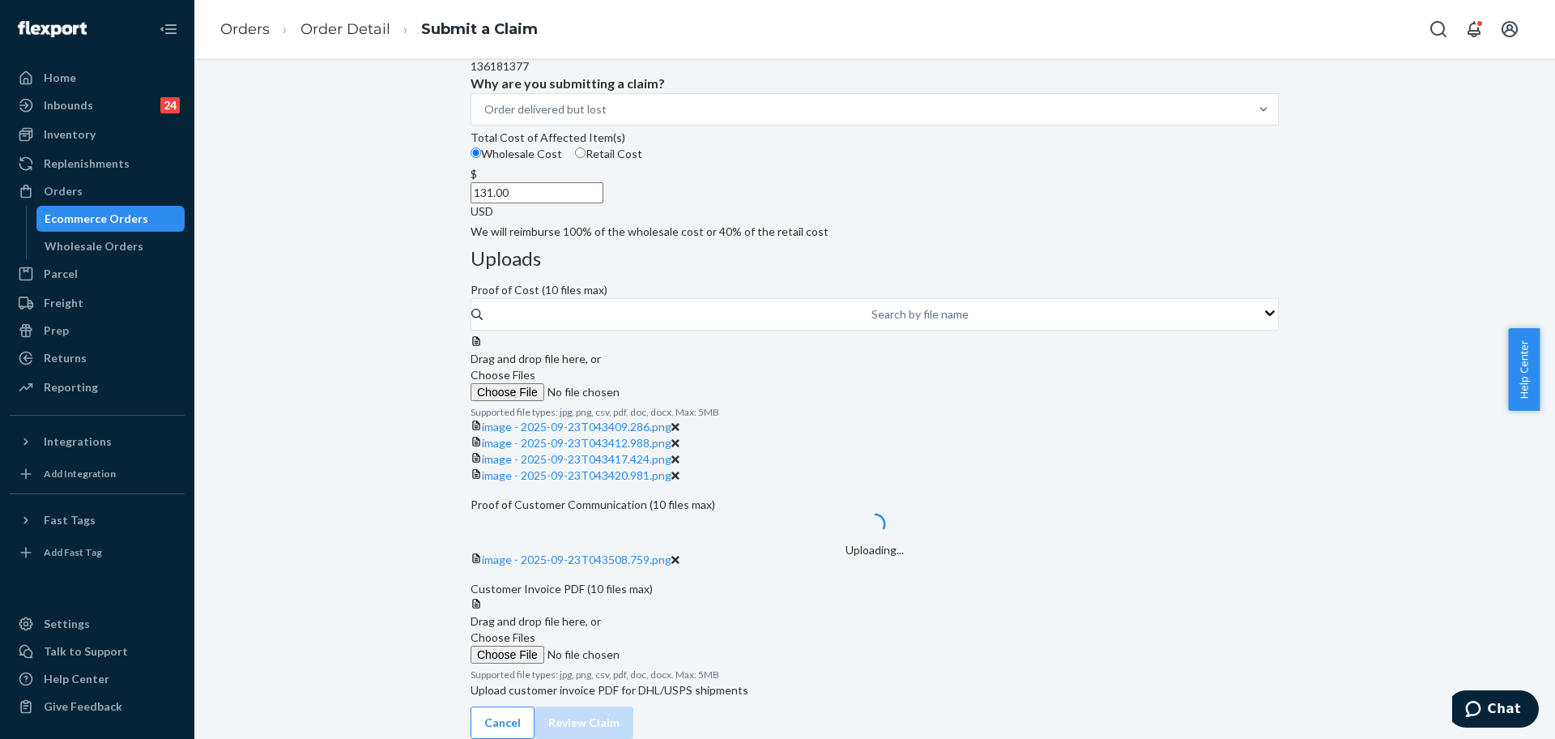
click at [833, 240] on div "Details Flexport Order ID 136181377 Why are you submitting a claim? Order deliv…" at bounding box center [874, 126] width 808 height 227
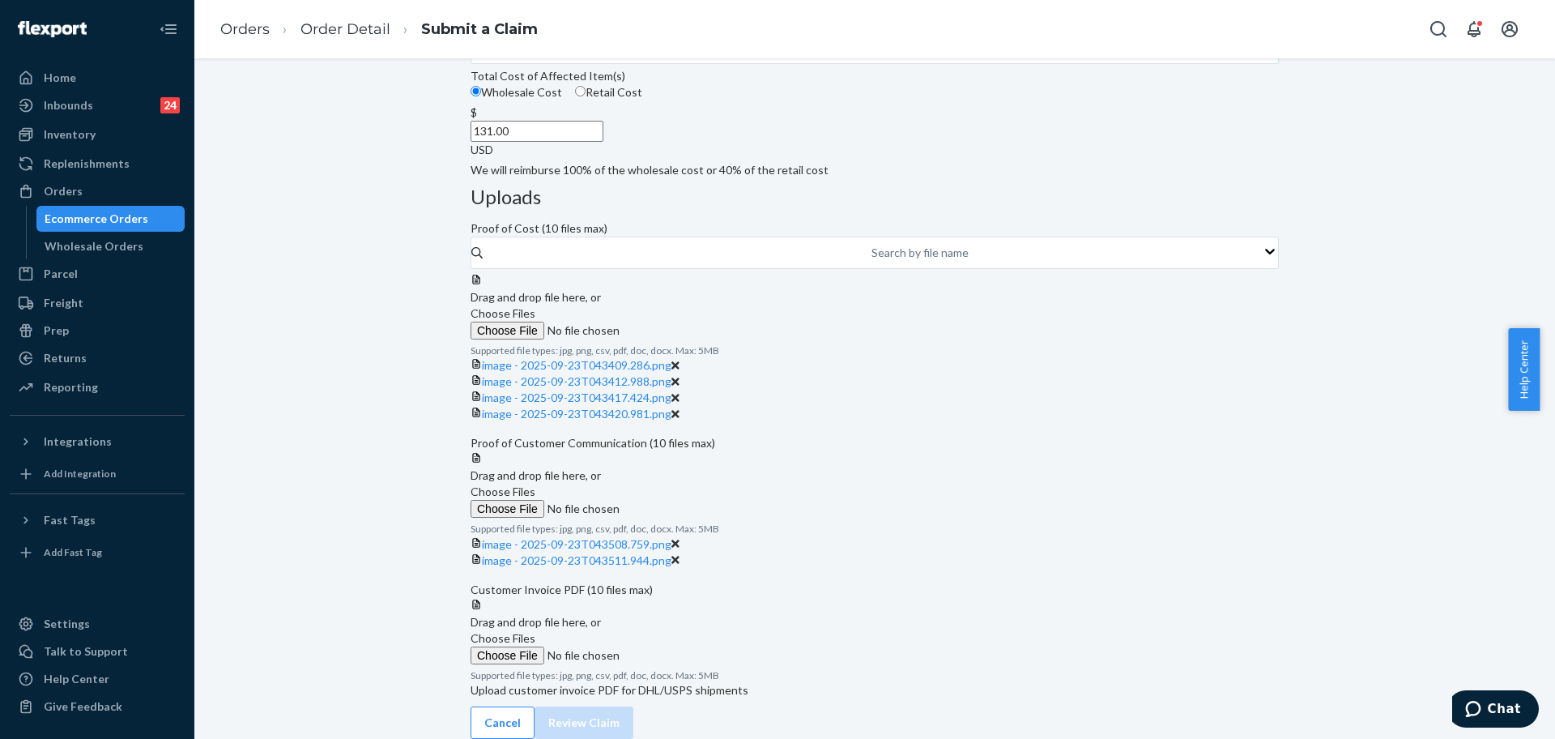
scroll to position [679, 0]
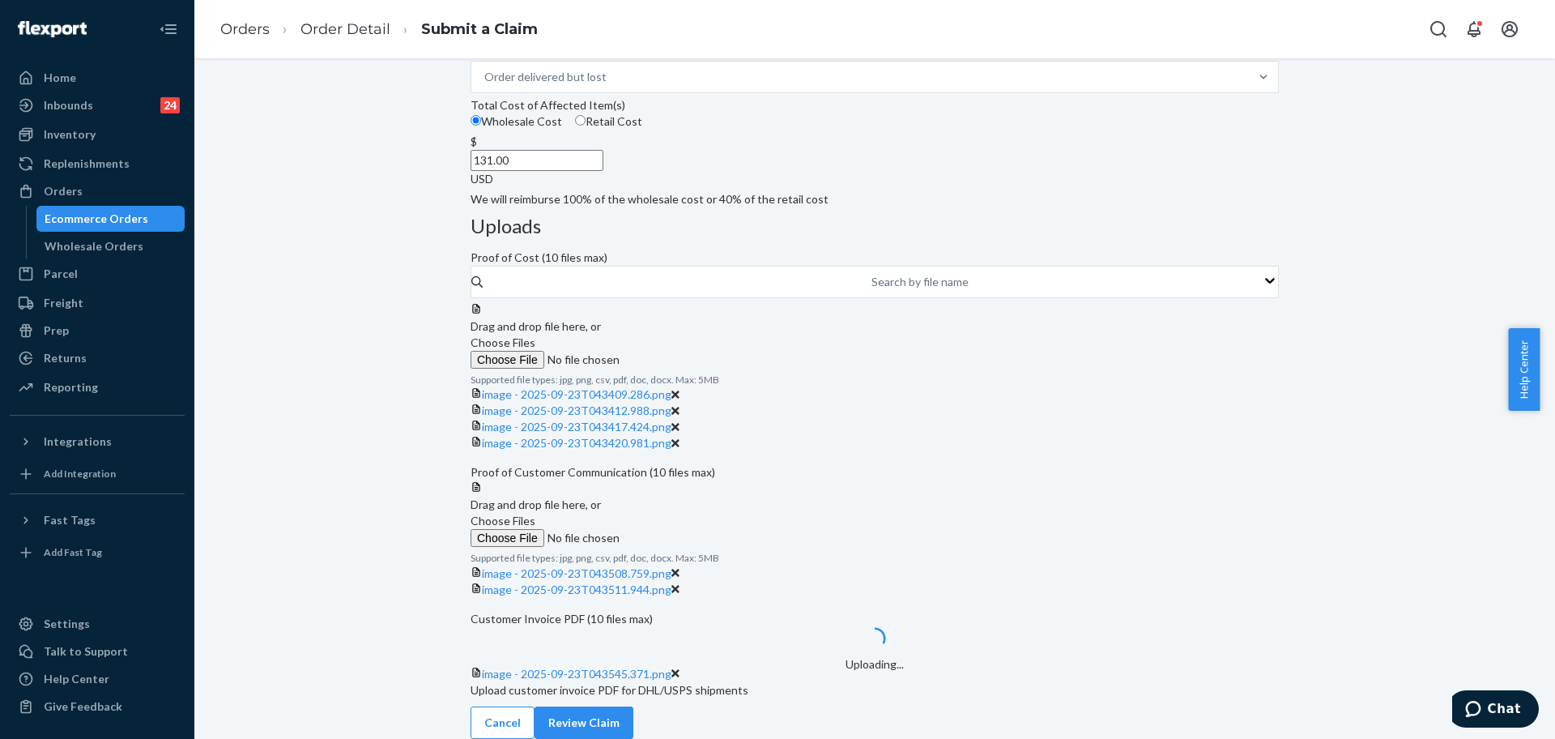
click at [1336, 648] on div "Submit a Claim All claims regarding damaged products or lost packages must be s…" at bounding box center [874, 302] width 1336 height 871
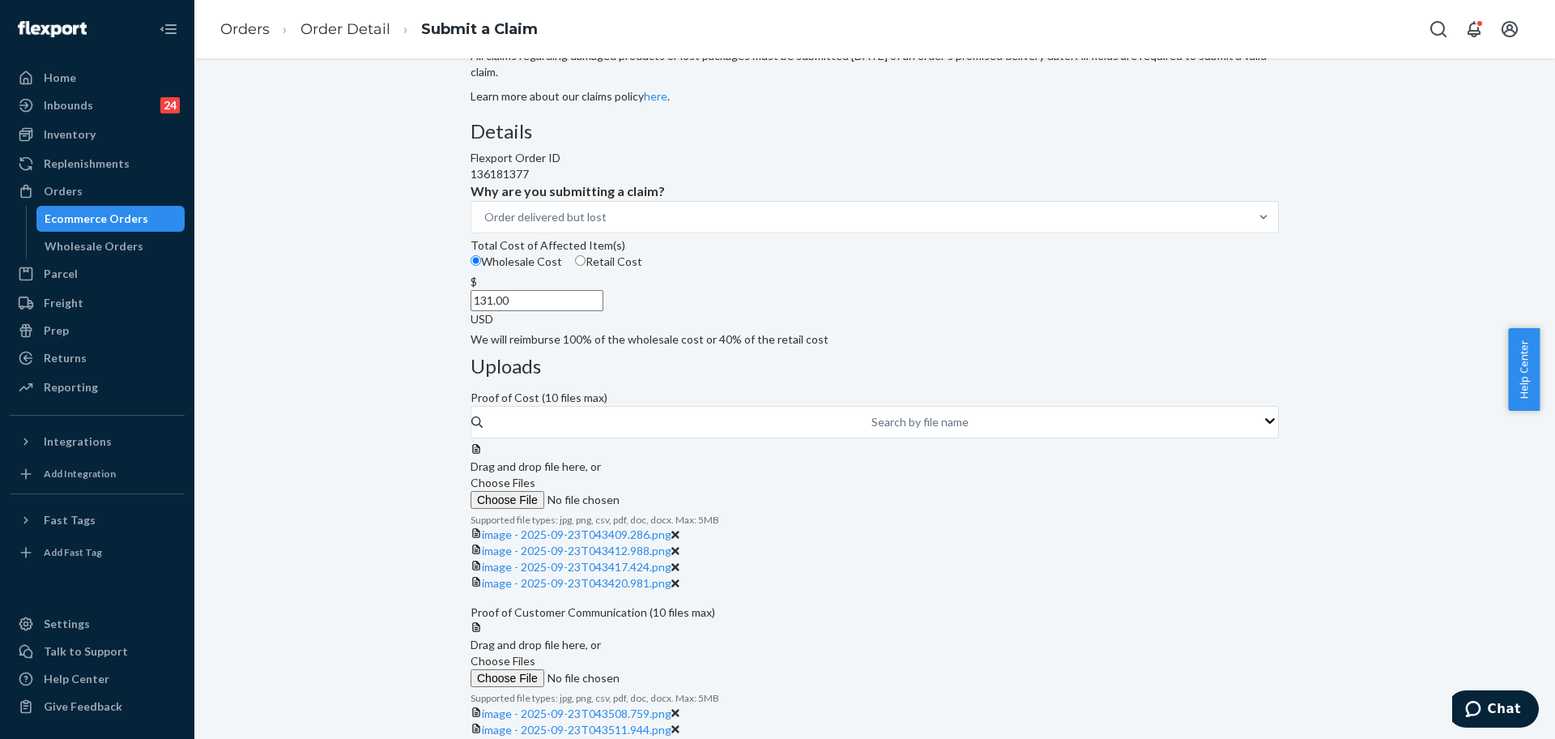
scroll to position [0, 0]
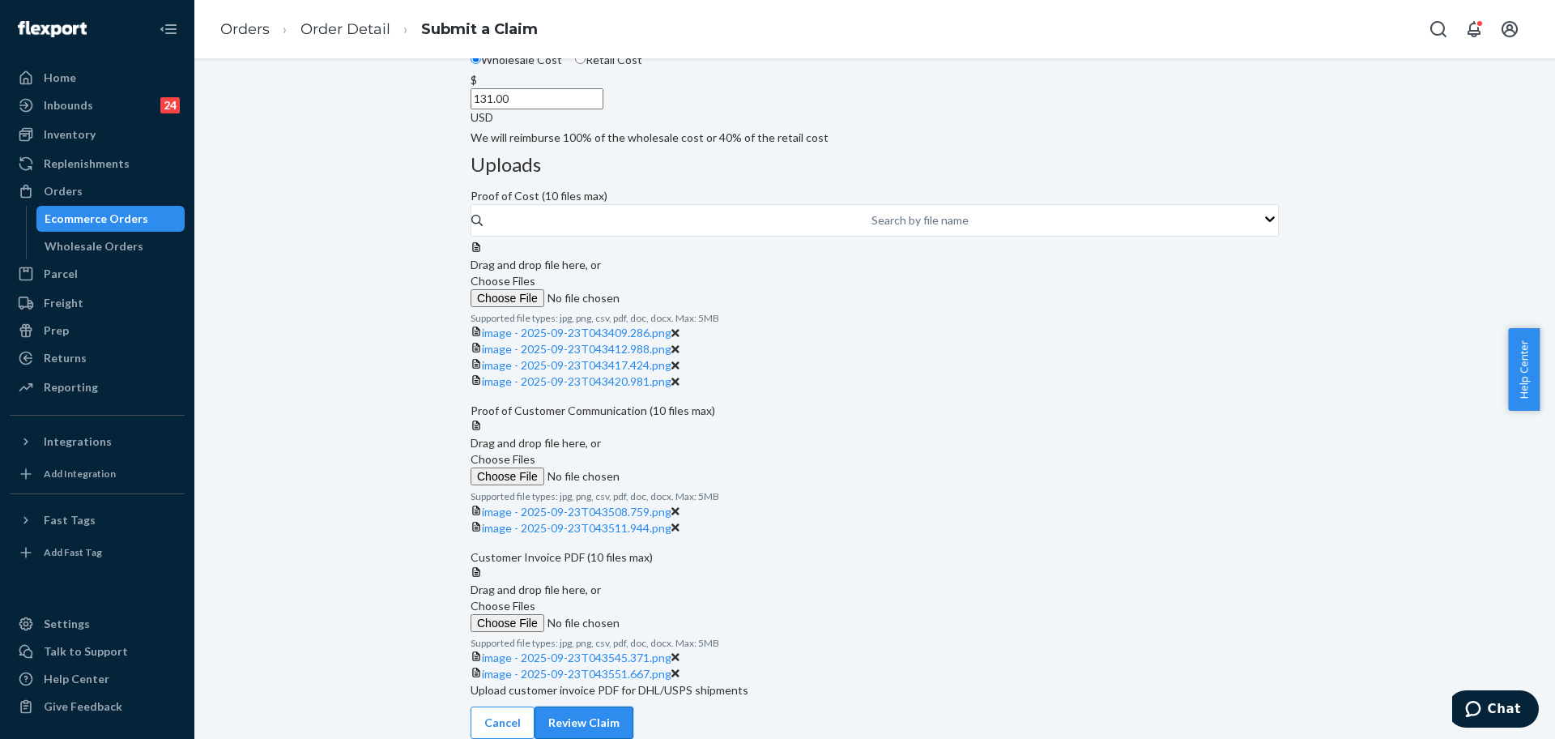
click at [633, 703] on button "Review Claim" at bounding box center [583, 722] width 99 height 32
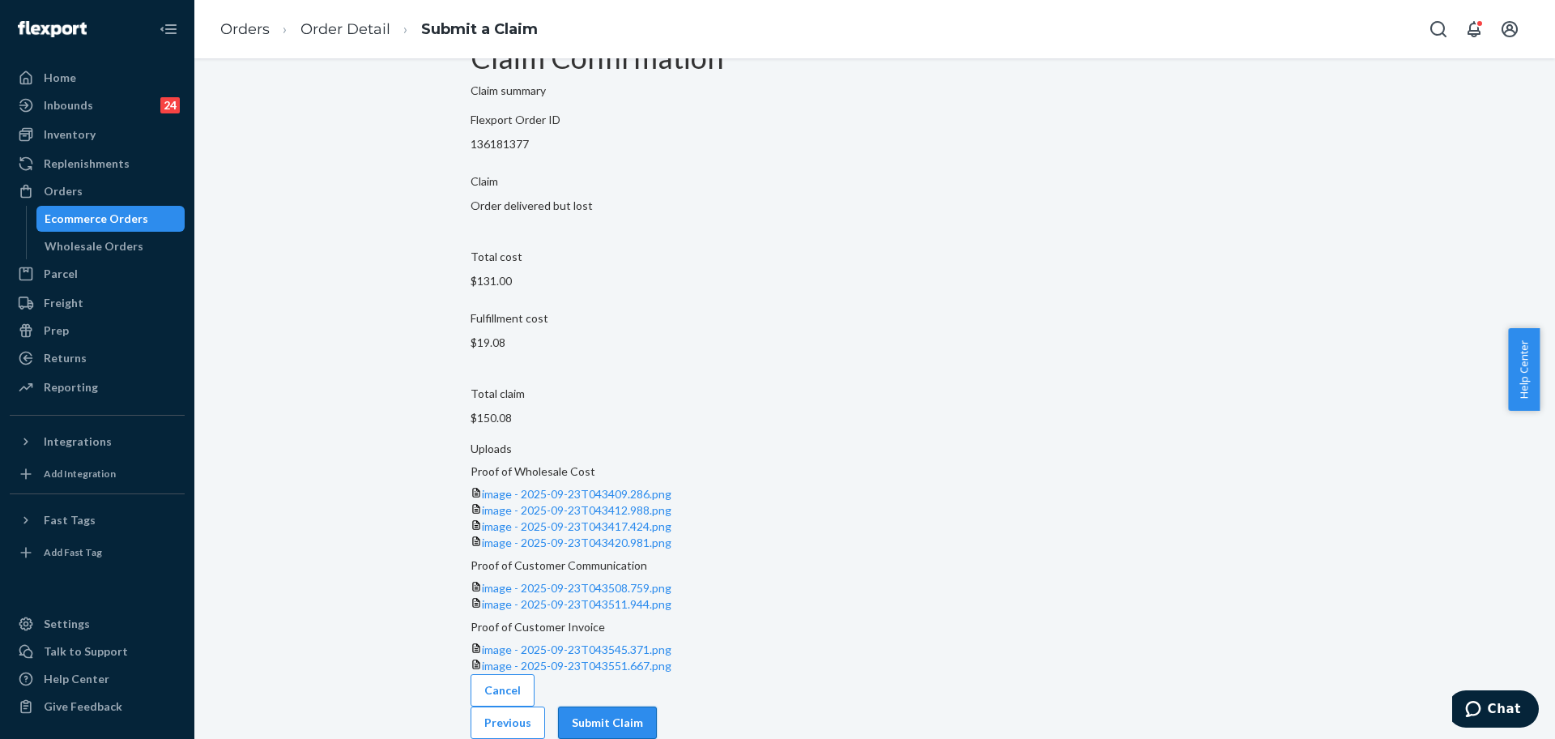
click at [657, 703] on button "Submit Claim" at bounding box center [607, 722] width 99 height 32
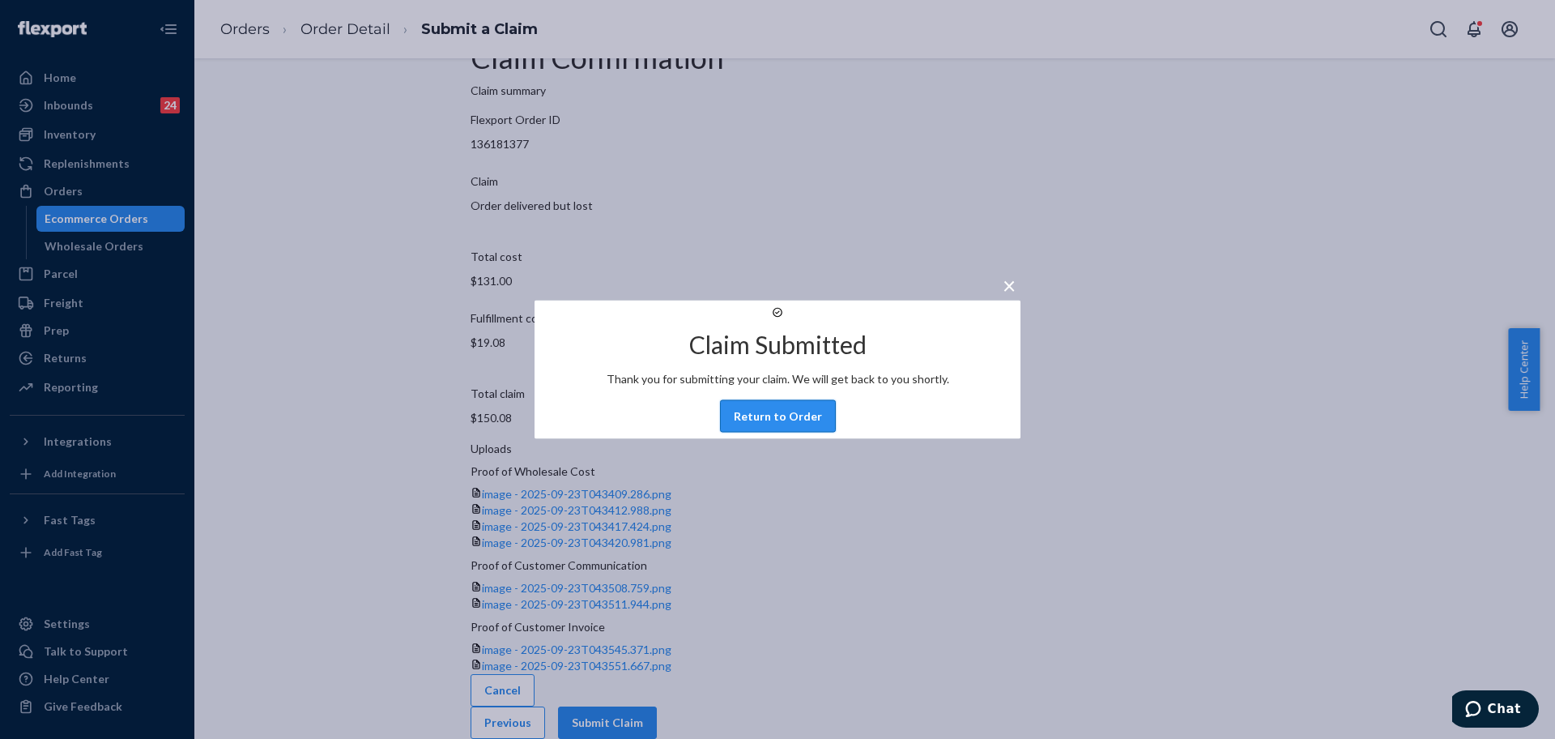
click at [775, 432] on button "Return to Order" at bounding box center [778, 416] width 116 height 32
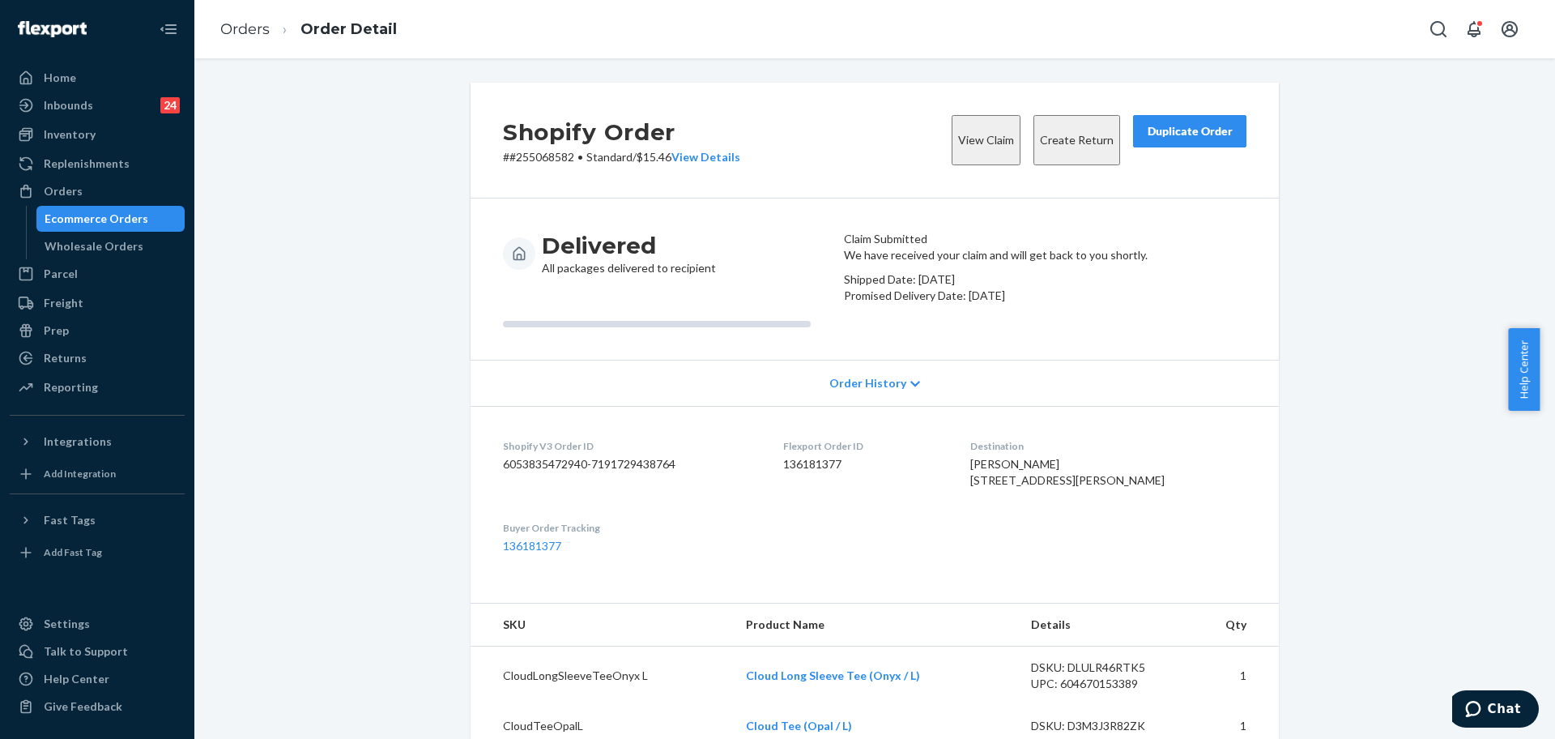
click at [561, 153] on p "# #255068582 • Standard / $15.46 View Details" at bounding box center [621, 157] width 237 height 16
copy p "255068582"
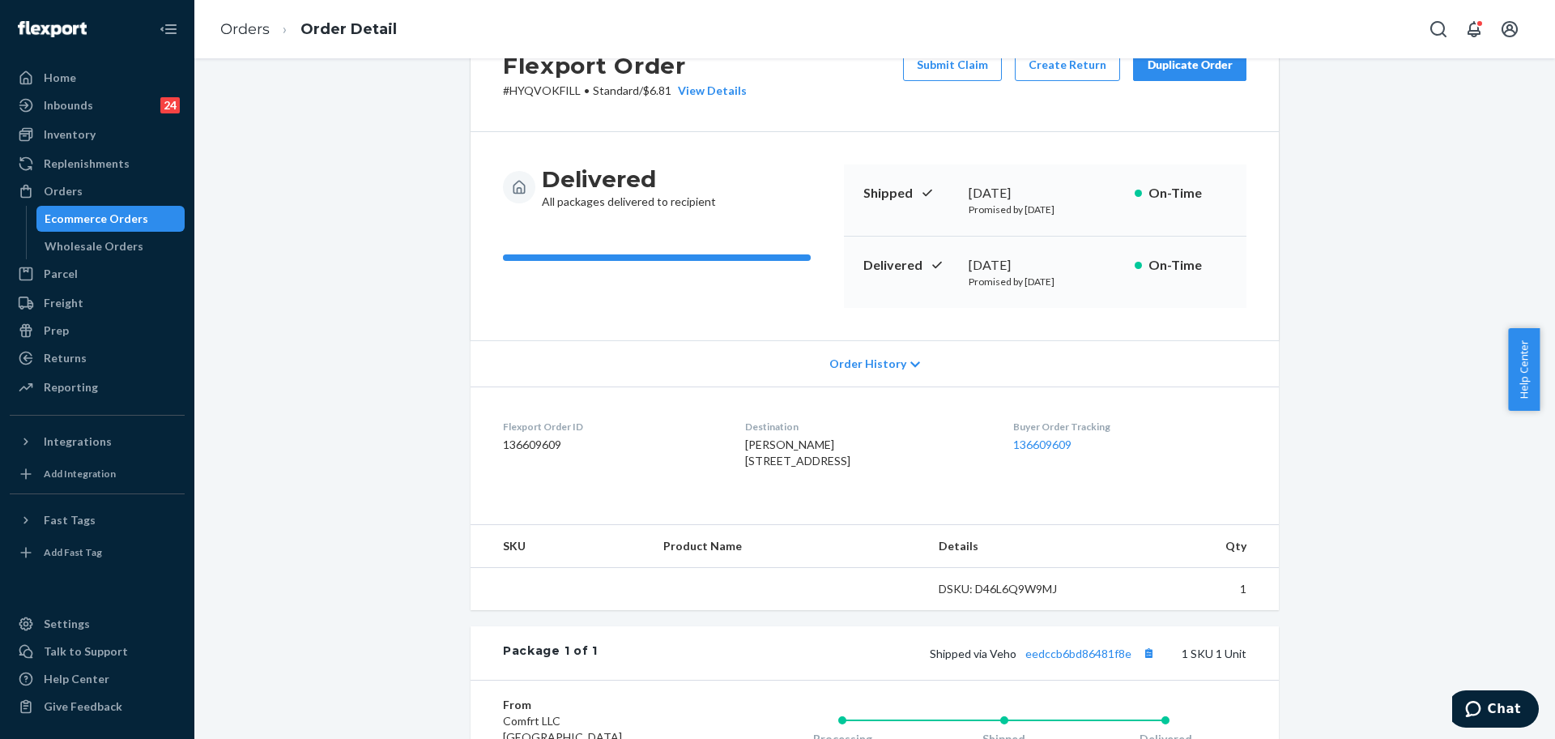
scroll to position [101, 0]
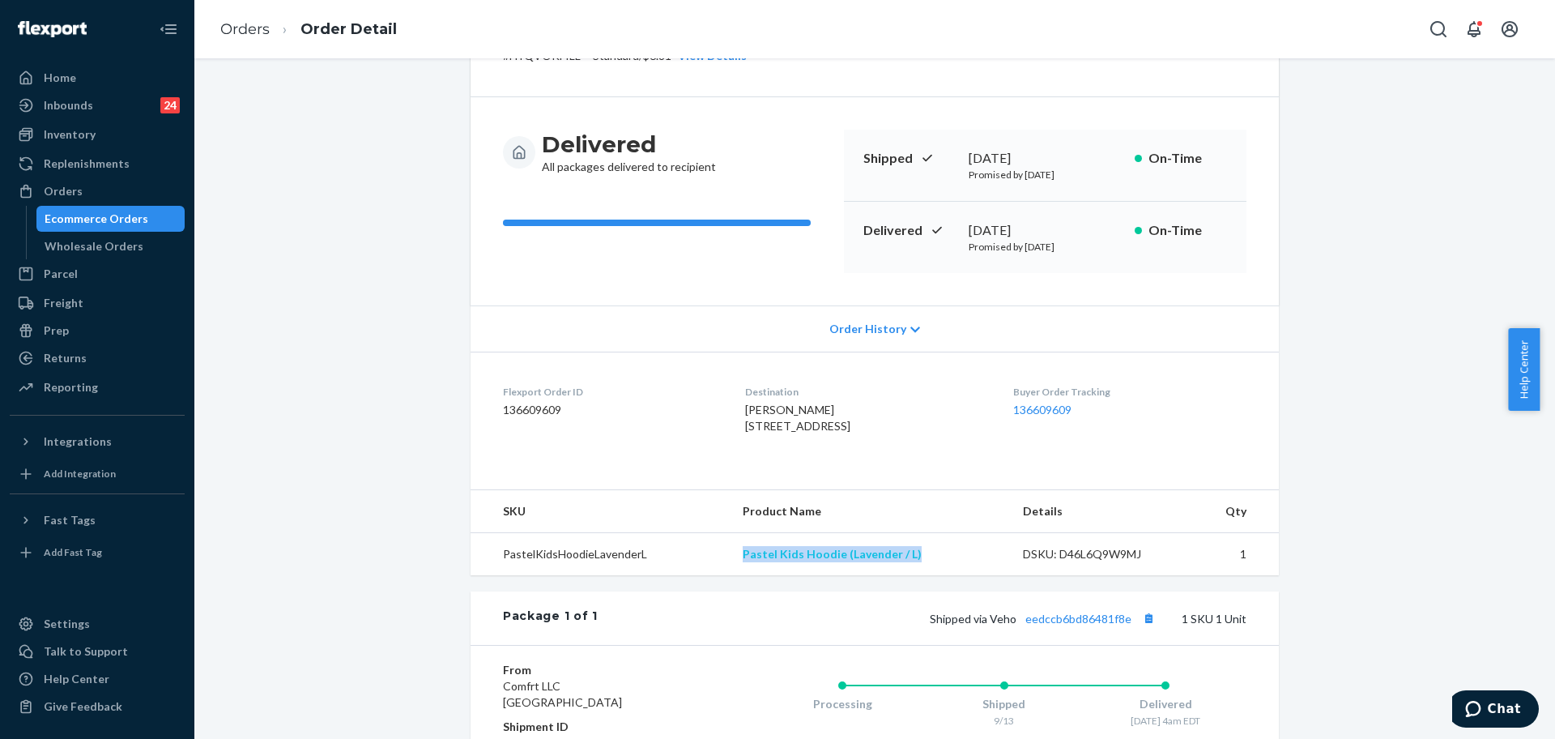
drag, startPoint x: 892, startPoint y: 587, endPoint x: 742, endPoint y: 581, distance: 149.9
click at [742, 576] on td "Pastel Kids Hoodie (Lavender / L)" at bounding box center [870, 554] width 280 height 43
copy link "Pastel Kids Hoodie (Lavender / L)"
